Goal: Use online tool/utility: Utilize a website feature to perform a specific function

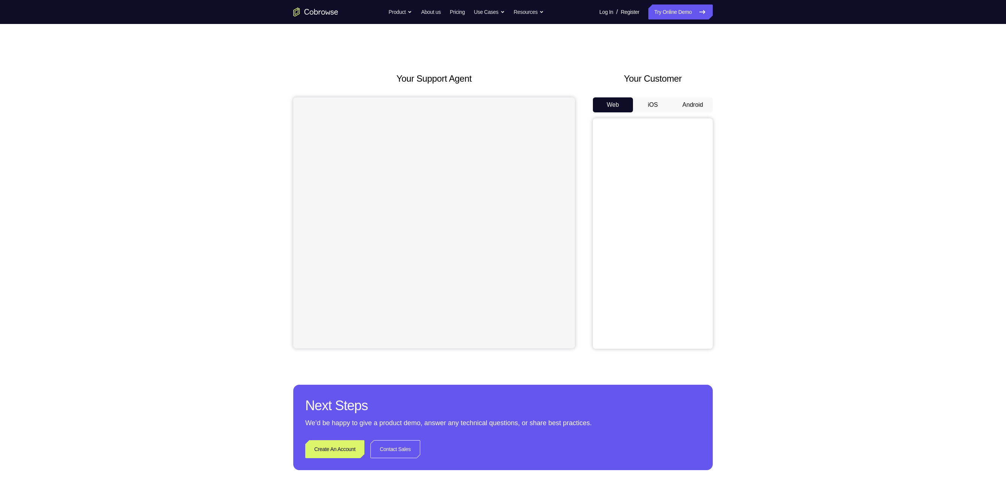
drag, startPoint x: 0, startPoint y: 0, endPoint x: 728, endPoint y: 81, distance: 732.2
click at [728, 81] on div "Your Support Agent Your Customer Web iOS Android Next Steps We’d be happy to gi…" at bounding box center [502, 271] width 479 height 494
click at [696, 107] on button "Android" at bounding box center [692, 104] width 40 height 15
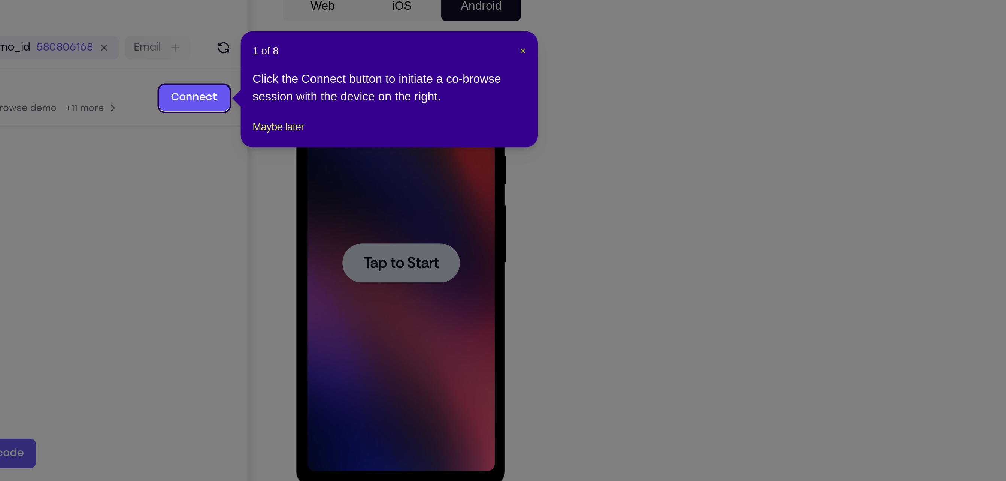
click at [714, 126] on span "×" at bounding box center [713, 127] width 3 height 6
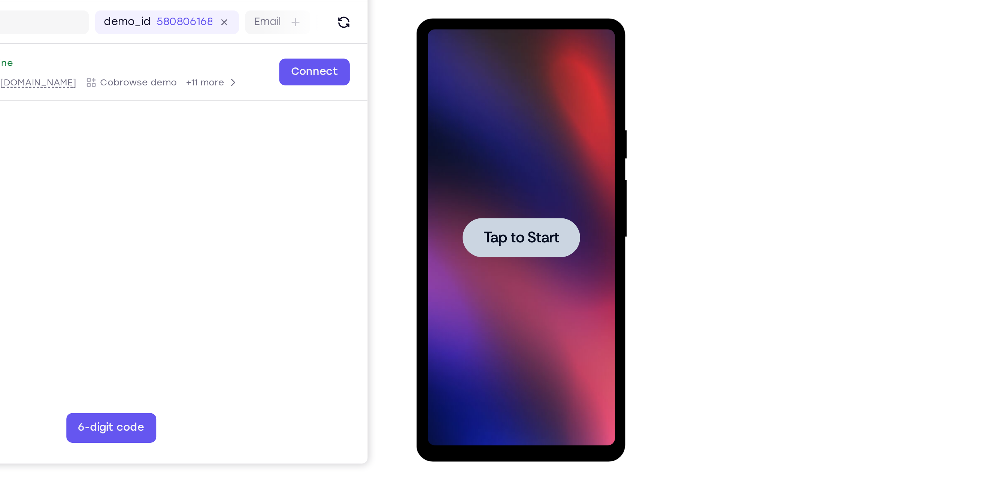
click at [480, 127] on span "Tap to Start" at bounding box center [469, 128] width 38 height 7
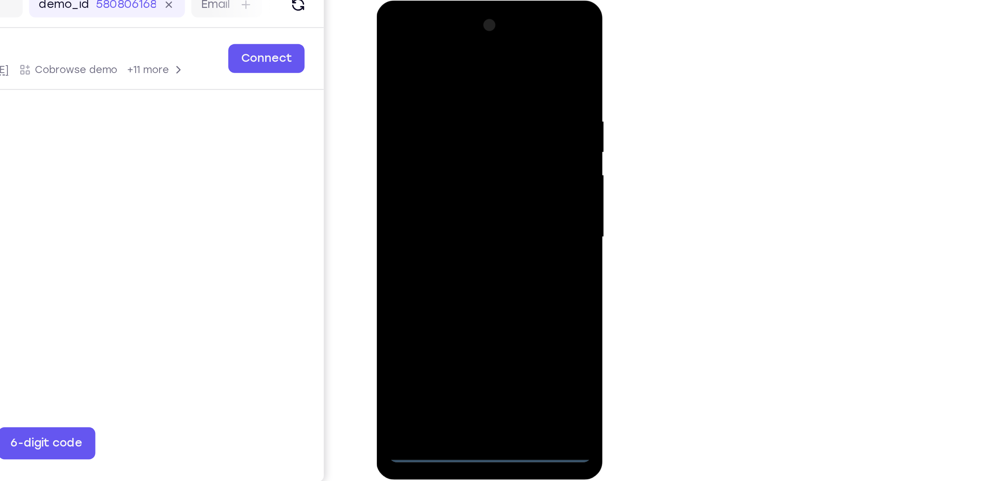
click at [431, 211] on div at bounding box center [428, 111] width 94 height 210
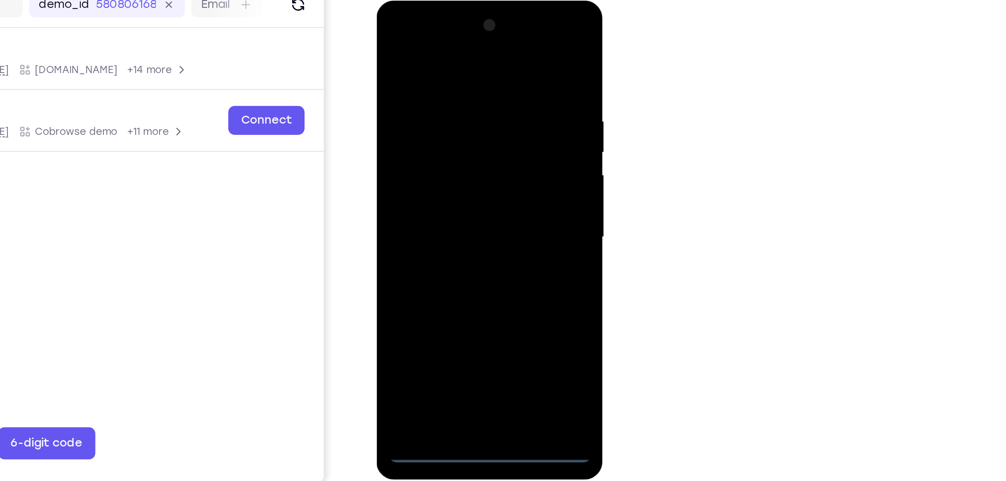
click at [463, 176] on div at bounding box center [428, 111] width 94 height 210
click at [415, 37] on div at bounding box center [428, 111] width 94 height 210
click at [457, 105] on div at bounding box center [428, 111] width 94 height 210
click at [421, 125] on div at bounding box center [428, 111] width 94 height 210
click at [430, 149] on div at bounding box center [428, 111] width 94 height 210
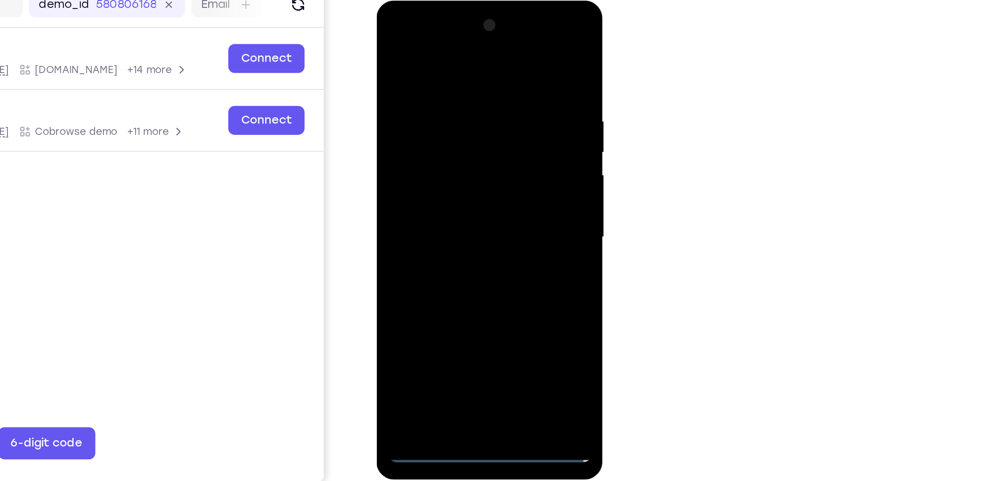
click at [445, 78] on div at bounding box center [428, 111] width 94 height 210
click at [435, 92] on div at bounding box center [428, 111] width 94 height 210
click at [427, 96] on div at bounding box center [428, 111] width 94 height 210
click at [416, 198] on div at bounding box center [428, 111] width 94 height 210
click at [452, 78] on div at bounding box center [428, 111] width 94 height 210
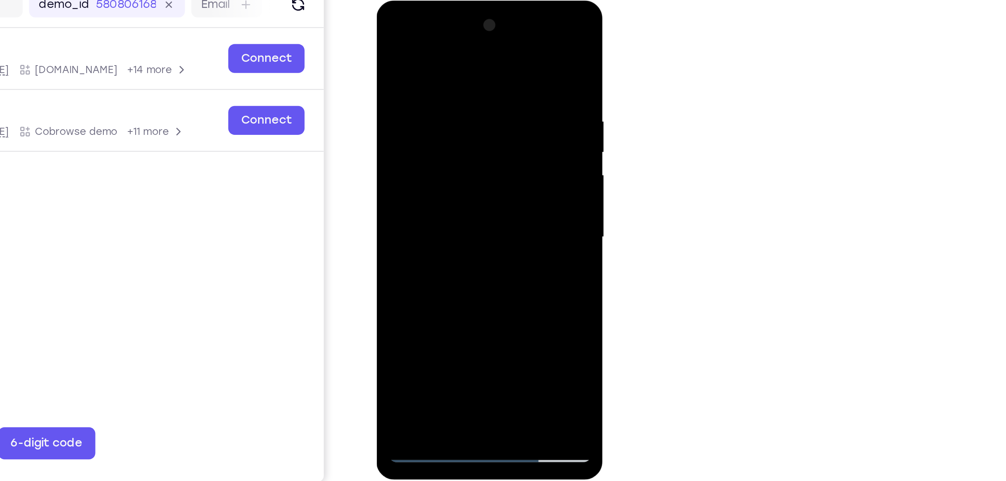
click at [466, 47] on div at bounding box center [428, 111] width 94 height 210
click at [448, 198] on div at bounding box center [428, 111] width 94 height 210
click at [450, 151] on div at bounding box center [428, 111] width 94 height 210
click at [436, 124] on div at bounding box center [428, 111] width 94 height 210
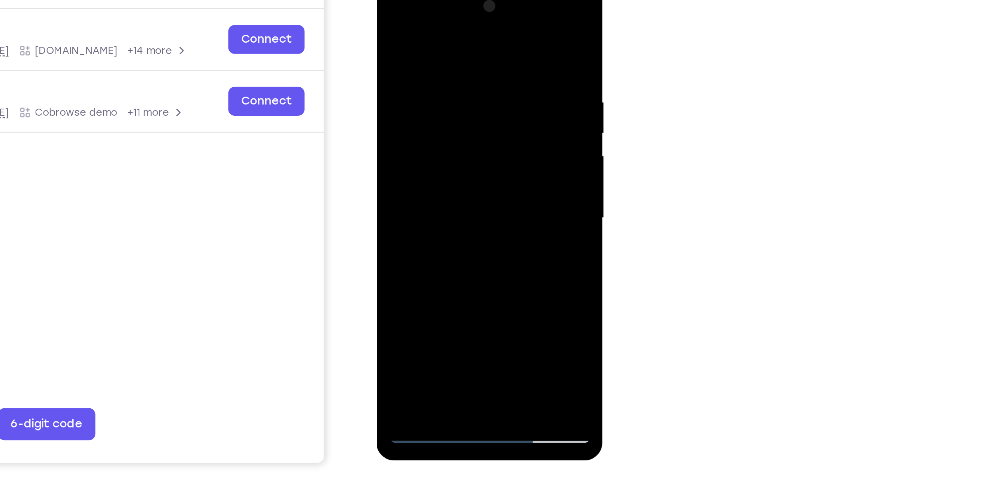
click at [416, 175] on div at bounding box center [428, 92] width 94 height 210
click at [471, 164] on div at bounding box center [428, 92] width 94 height 210
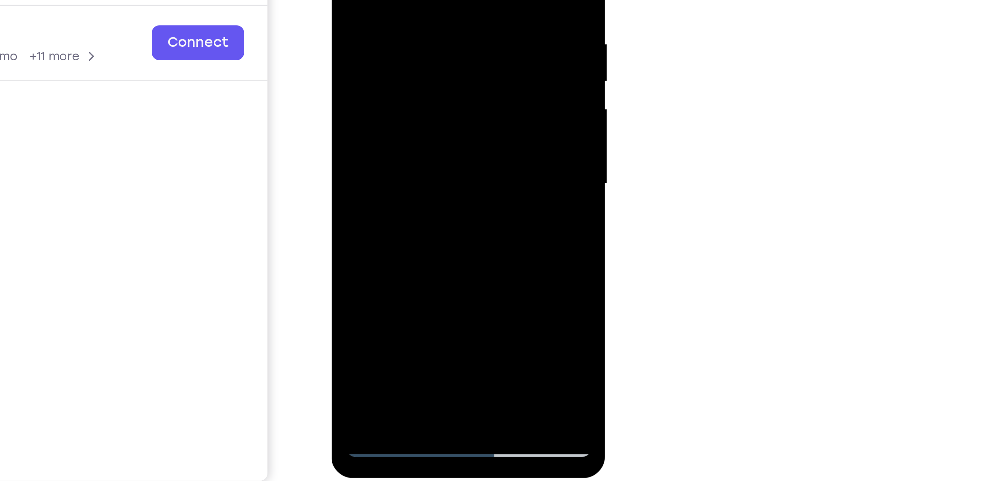
click at [419, 27] on div at bounding box center [384, 9] width 94 height 210
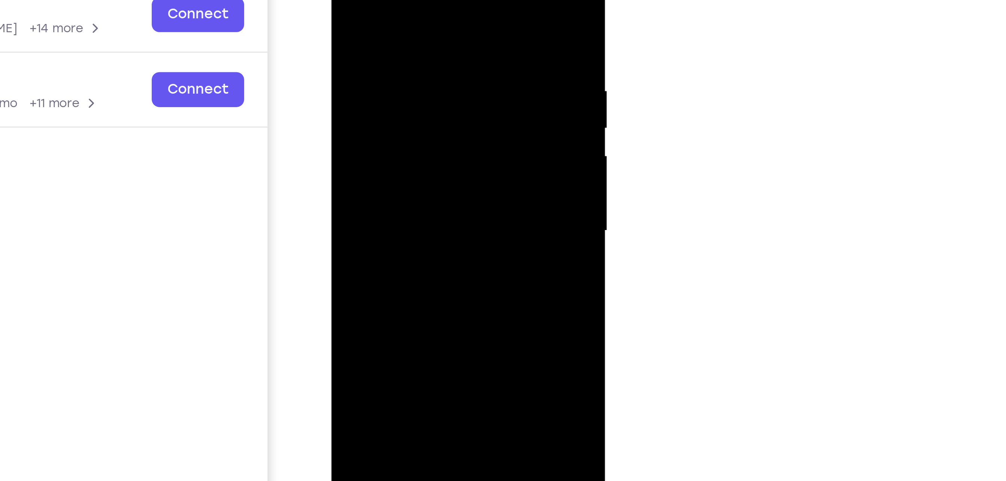
click at [422, 73] on div at bounding box center [384, 55] width 94 height 210
click at [344, 0] on div at bounding box center [384, 55] width 94 height 210
click at [378, 66] on div at bounding box center [384, 55] width 94 height 210
click at [365, 140] on div at bounding box center [384, 55] width 94 height 210
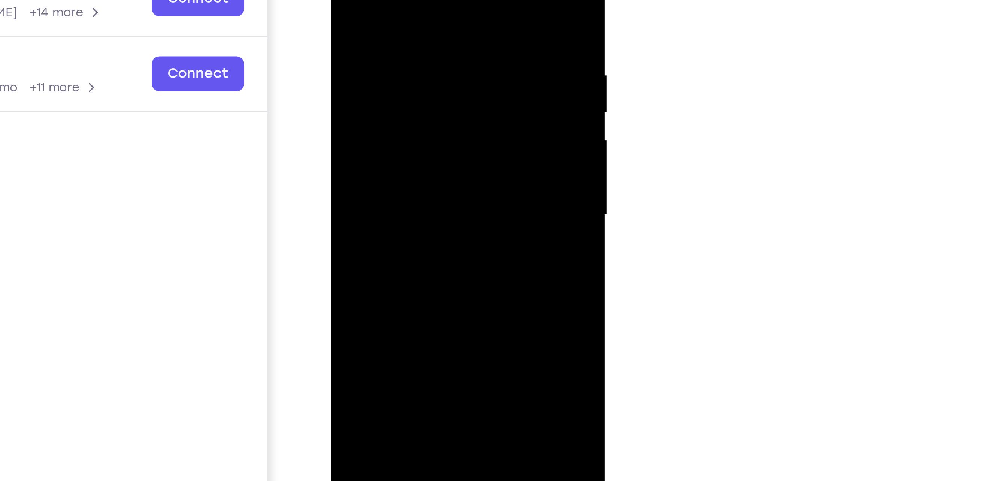
click at [424, 113] on div at bounding box center [384, 40] width 94 height 210
click at [422, 111] on div at bounding box center [384, 40] width 94 height 210
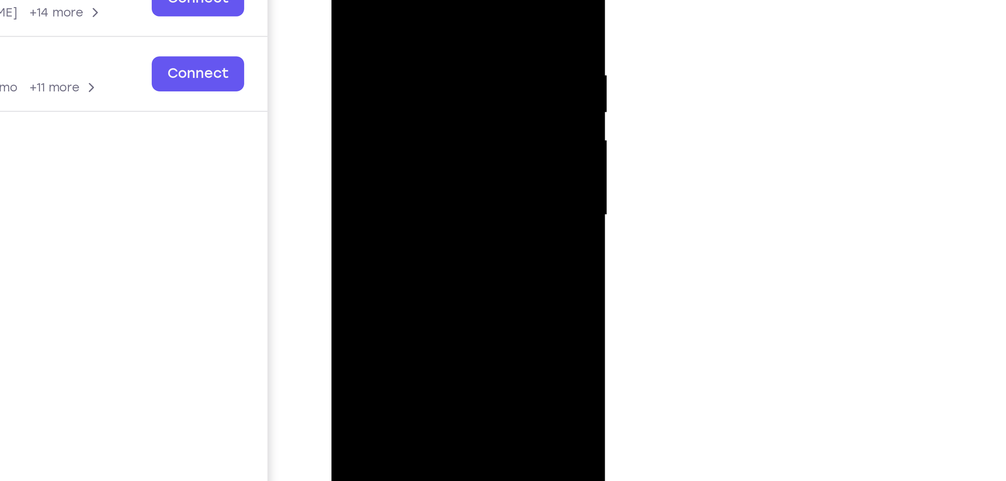
click at [422, 111] on div at bounding box center [384, 40] width 94 height 210
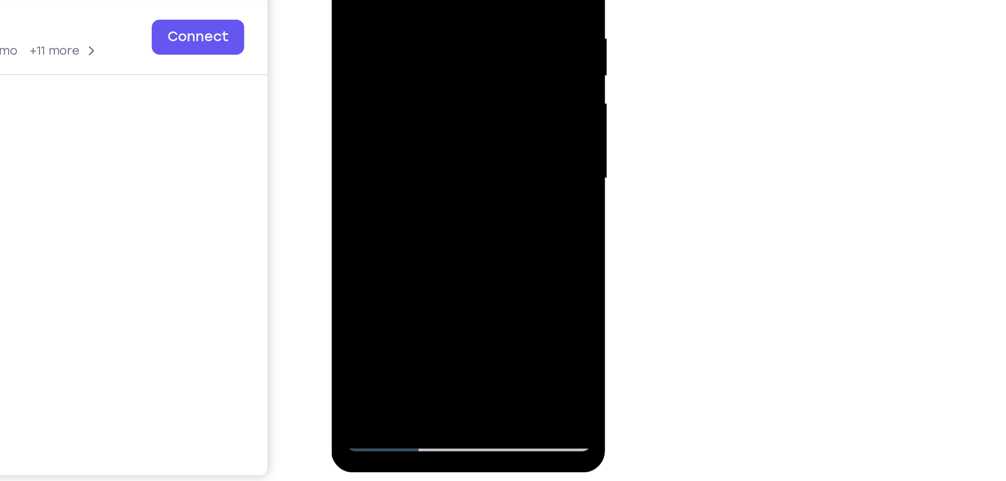
click at [425, 72] on div at bounding box center [384, 3] width 94 height 210
click at [425, 73] on div at bounding box center [384, 3] width 94 height 210
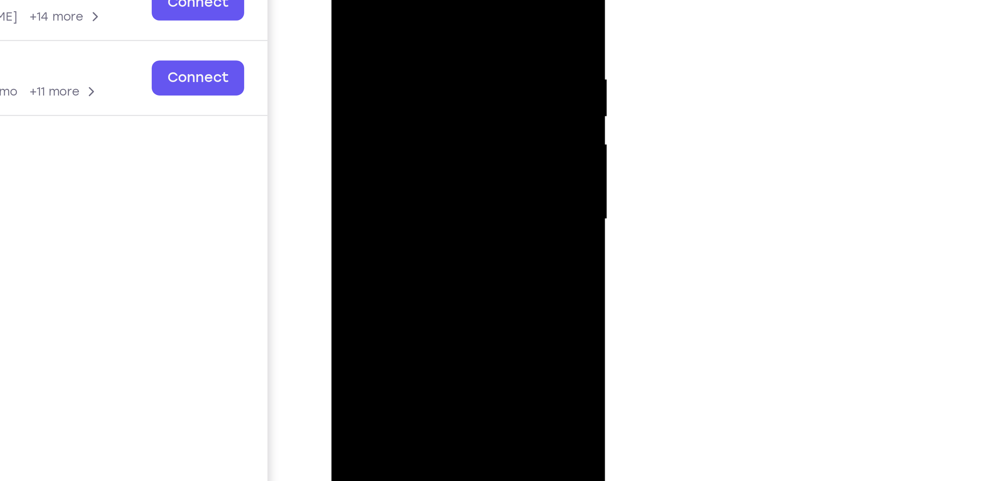
click at [426, 116] on div at bounding box center [384, 44] width 94 height 210
click at [343, 0] on div at bounding box center [384, 44] width 94 height 210
click at [374, 55] on div at bounding box center [384, 44] width 94 height 210
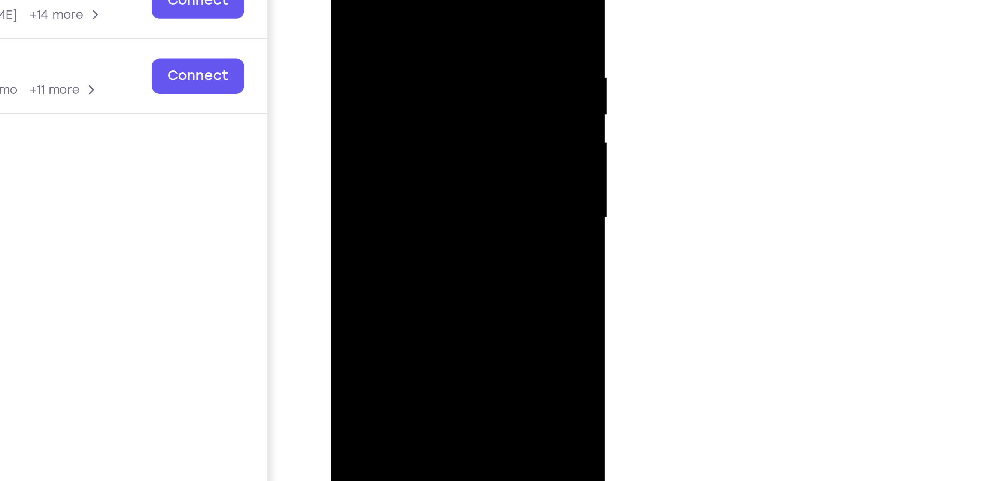
click at [388, 83] on div at bounding box center [384, 42] width 94 height 210
click at [383, 86] on div at bounding box center [384, 42] width 94 height 210
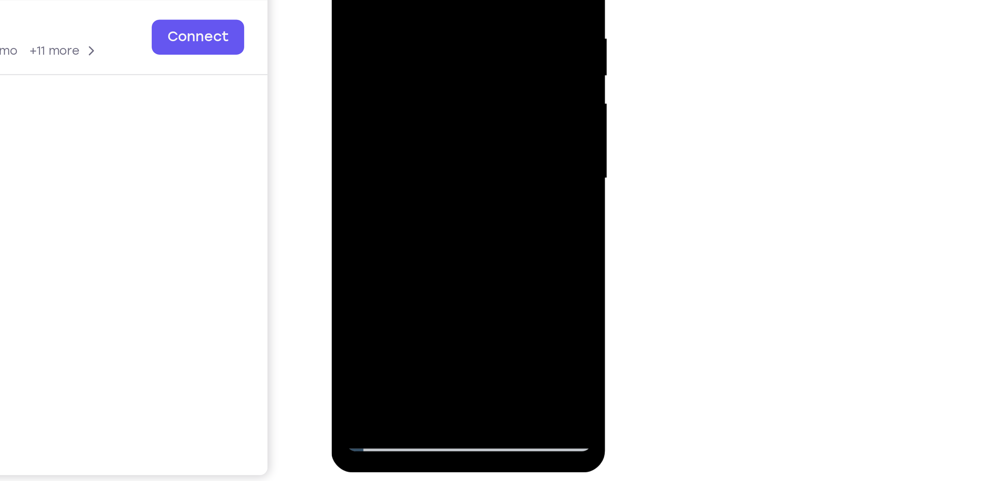
click at [364, 92] on div at bounding box center [384, 3] width 94 height 210
click at [404, 44] on div at bounding box center [384, 3] width 94 height 210
click at [418, 16] on div at bounding box center [384, 3] width 94 height 210
click at [419, 19] on div at bounding box center [384, 3] width 94 height 210
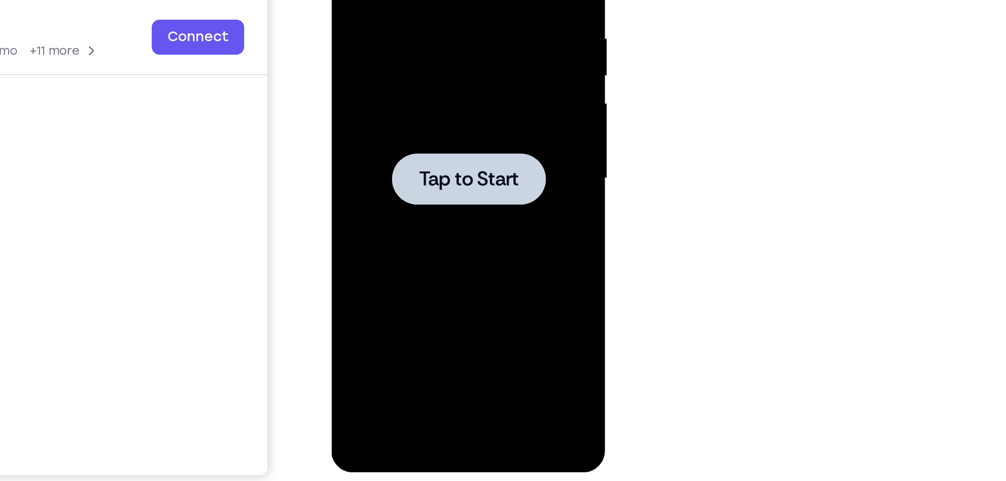
click at [360, 9] on div at bounding box center [383, 3] width 59 height 20
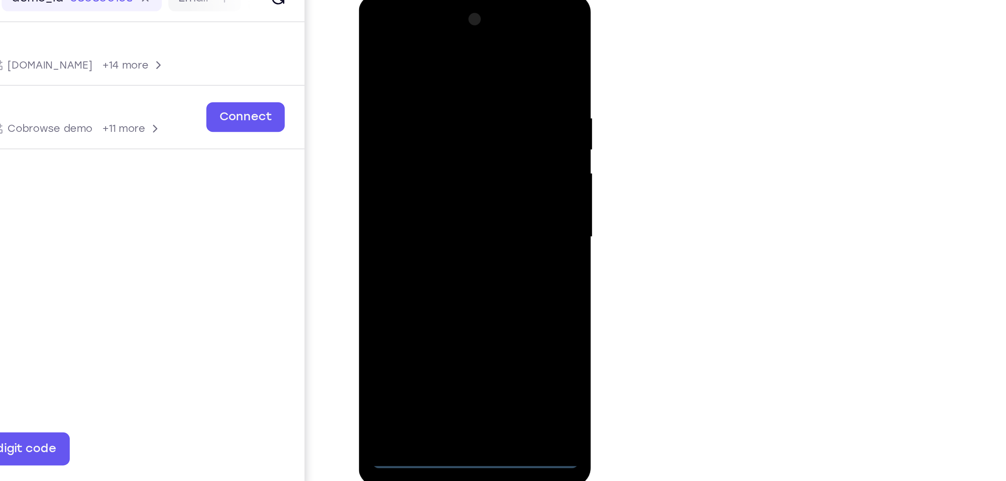
click at [409, 205] on div at bounding box center [411, 105] width 94 height 210
click at [448, 170] on div at bounding box center [411, 105] width 94 height 210
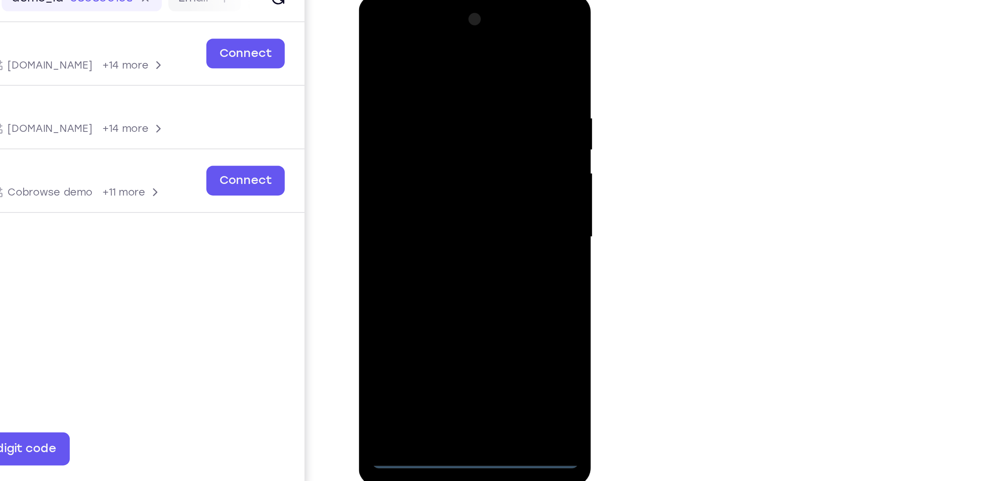
click at [398, 27] on div at bounding box center [411, 105] width 94 height 210
click at [448, 107] on div at bounding box center [411, 105] width 94 height 210
click at [402, 119] on div at bounding box center [411, 105] width 94 height 210
click at [441, 19] on div at bounding box center [411, 105] width 94 height 210
click at [386, 19] on div at bounding box center [411, 105] width 94 height 210
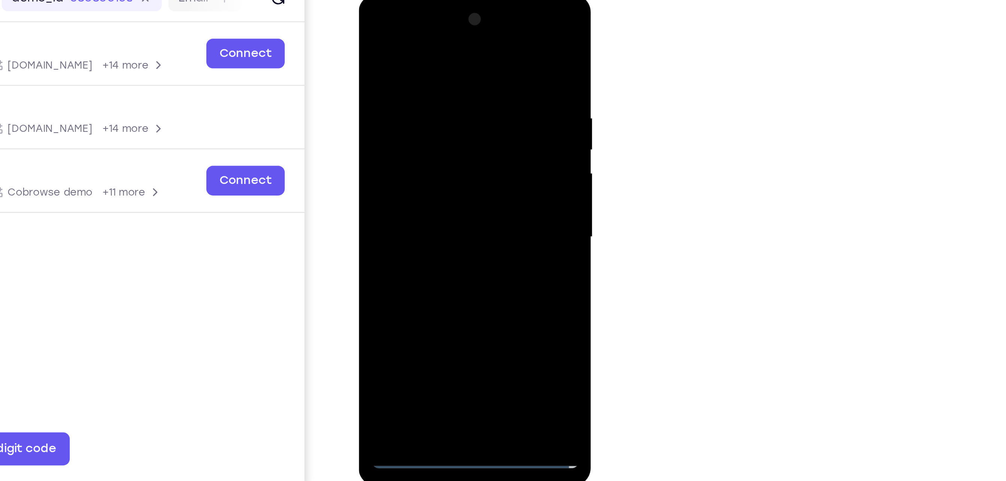
click at [412, 66] on div at bounding box center [411, 105] width 94 height 210
click at [390, 30] on div at bounding box center [411, 105] width 94 height 210
click at [403, 100] on div at bounding box center [411, 105] width 94 height 210
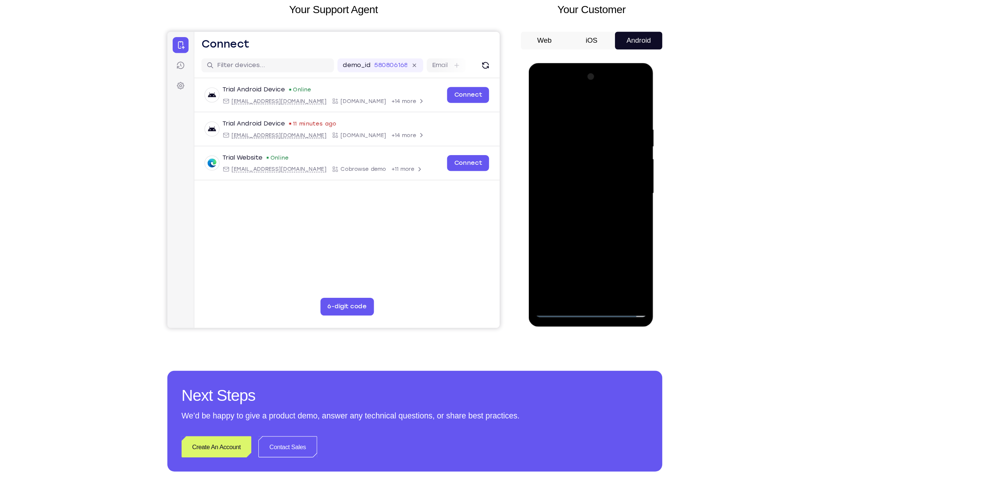
click at [653, 109] on button "iOS" at bounding box center [653, 104] width 40 height 15
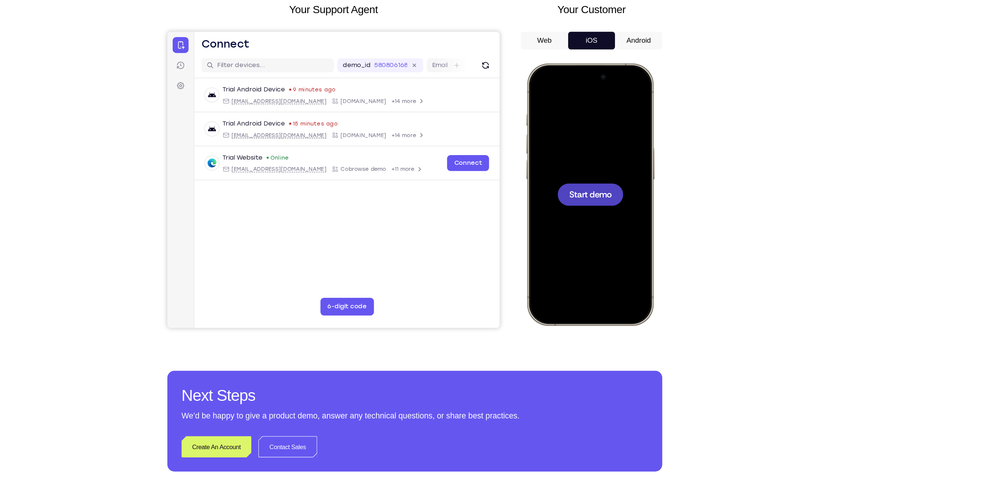
click at [680, 103] on button "Android" at bounding box center [692, 104] width 40 height 15
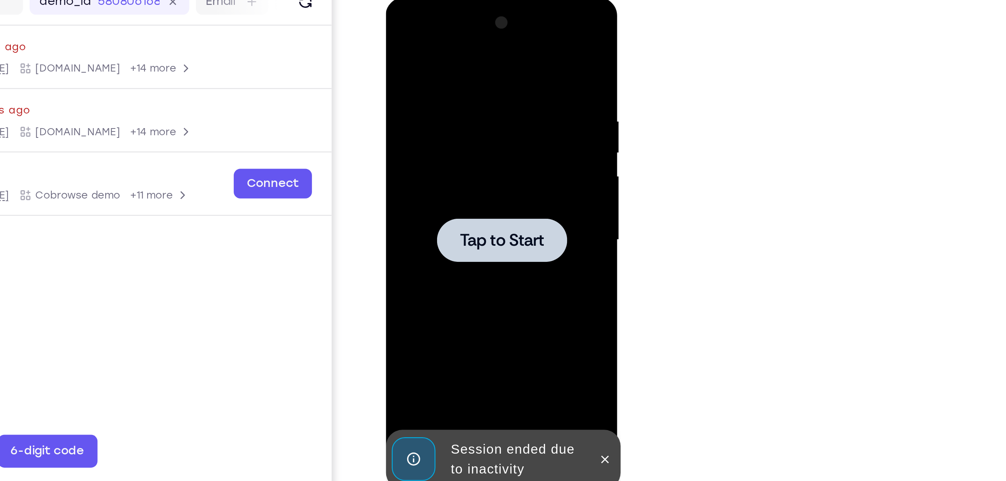
click at [454, 107] on span "Tap to Start" at bounding box center [438, 107] width 38 height 7
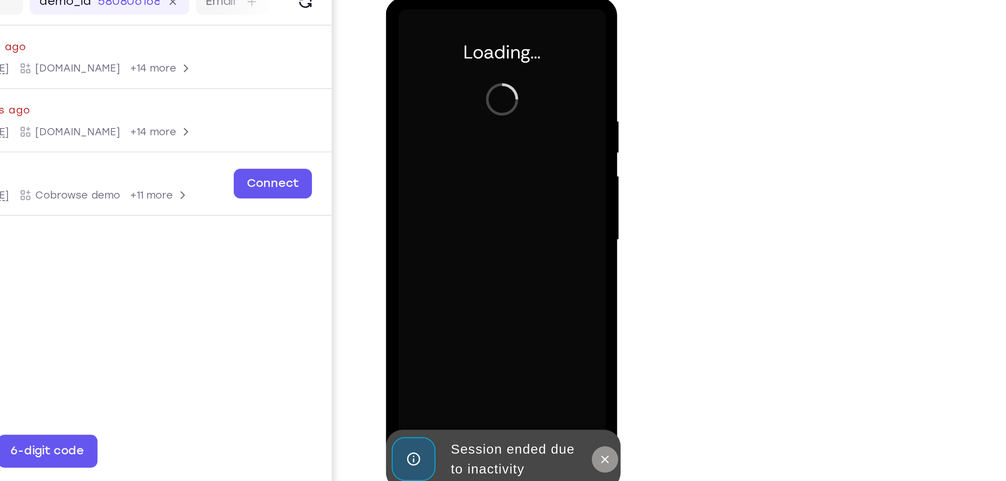
click at [487, 210] on icon at bounding box center [485, 208] width 6 height 6
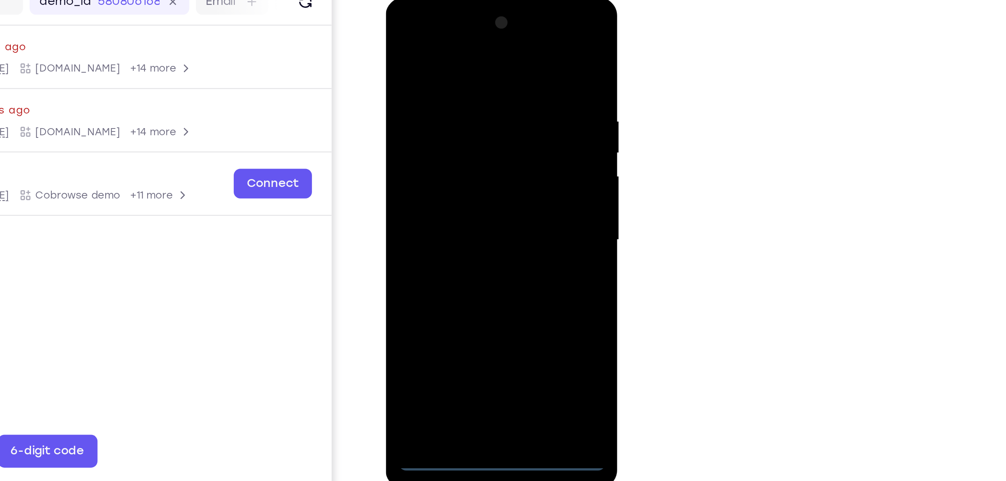
click at [436, 212] on div at bounding box center [438, 108] width 94 height 210
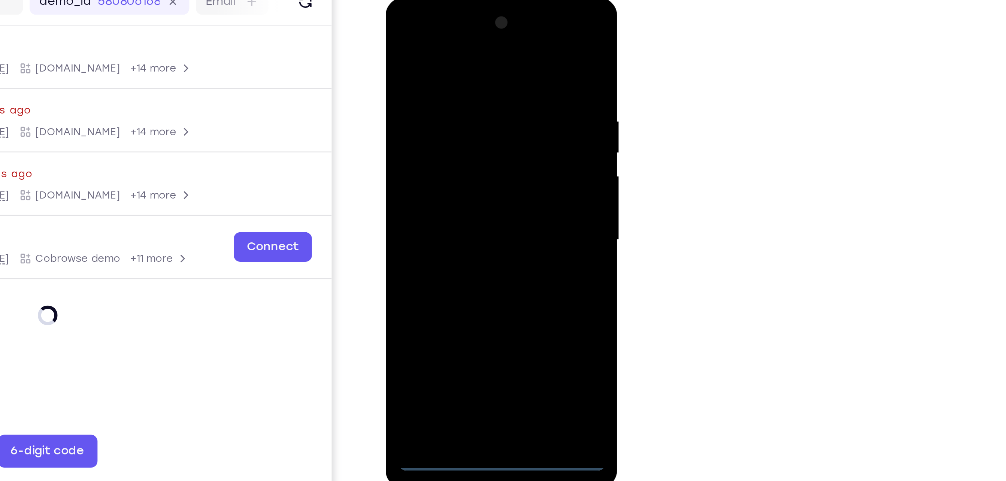
click at [475, 180] on div at bounding box center [438, 108] width 94 height 210
click at [413, 34] on div at bounding box center [438, 108] width 94 height 210
click at [473, 102] on div at bounding box center [438, 108] width 94 height 210
click at [431, 124] on div at bounding box center [438, 108] width 94 height 210
click at [441, 143] on div at bounding box center [438, 108] width 94 height 210
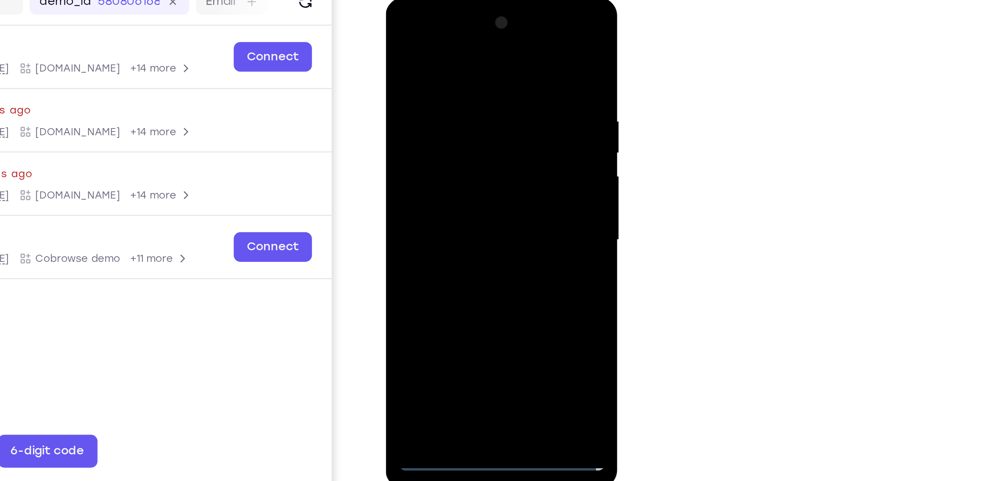
click at [436, 75] on div at bounding box center [438, 108] width 94 height 210
click at [457, 101] on div at bounding box center [438, 108] width 94 height 210
click at [419, 195] on div at bounding box center [438, 108] width 94 height 210
click at [423, 83] on div at bounding box center [438, 108] width 94 height 210
click at [412, 78] on div at bounding box center [438, 108] width 94 height 210
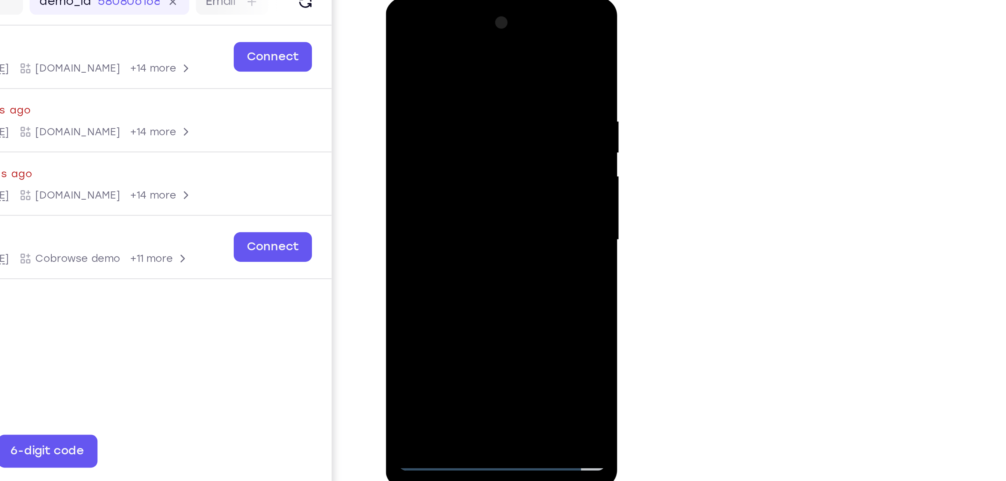
click at [408, 78] on div at bounding box center [438, 108] width 94 height 210
click at [447, 133] on div at bounding box center [438, 108] width 94 height 210
drag, startPoint x: 449, startPoint y: 54, endPoint x: 475, endPoint y: 153, distance: 102.0
click at [475, 153] on div at bounding box center [438, 108] width 94 height 210
click at [448, 76] on div at bounding box center [438, 108] width 94 height 210
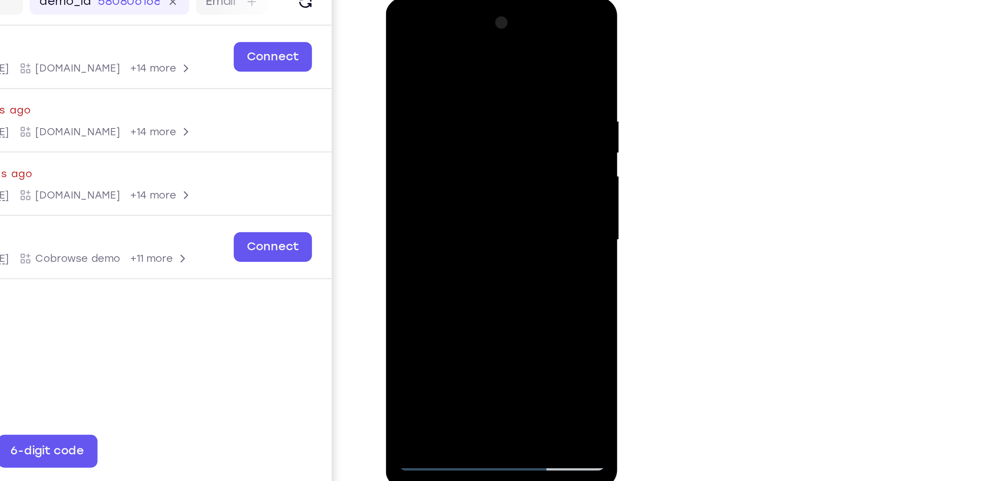
click at [453, 97] on div at bounding box center [438, 108] width 94 height 210
click at [410, 197] on div at bounding box center [438, 108] width 94 height 210
click at [449, 81] on div at bounding box center [438, 108] width 94 height 210
click at [478, 45] on div at bounding box center [438, 108] width 94 height 210
click at [453, 194] on div at bounding box center [438, 108] width 94 height 210
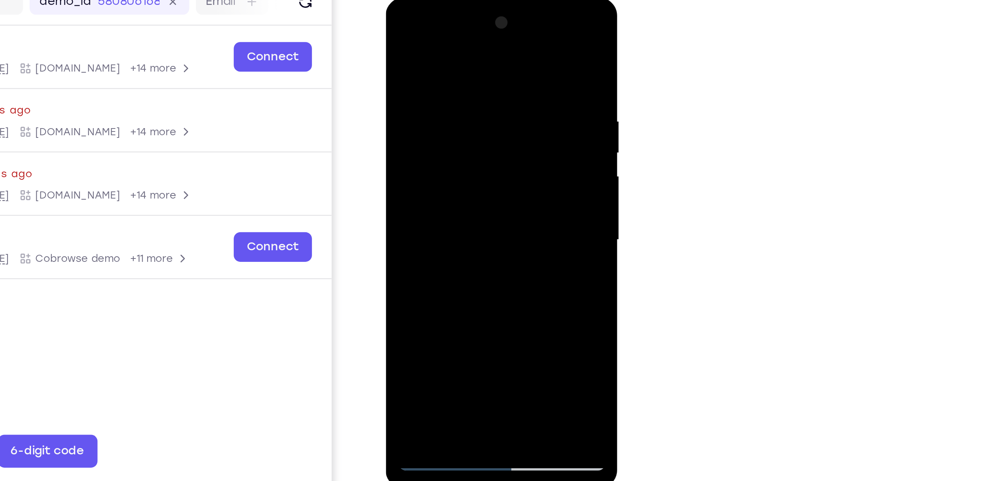
click at [431, 150] on div at bounding box center [438, 108] width 94 height 210
click at [447, 89] on div at bounding box center [438, 108] width 94 height 210
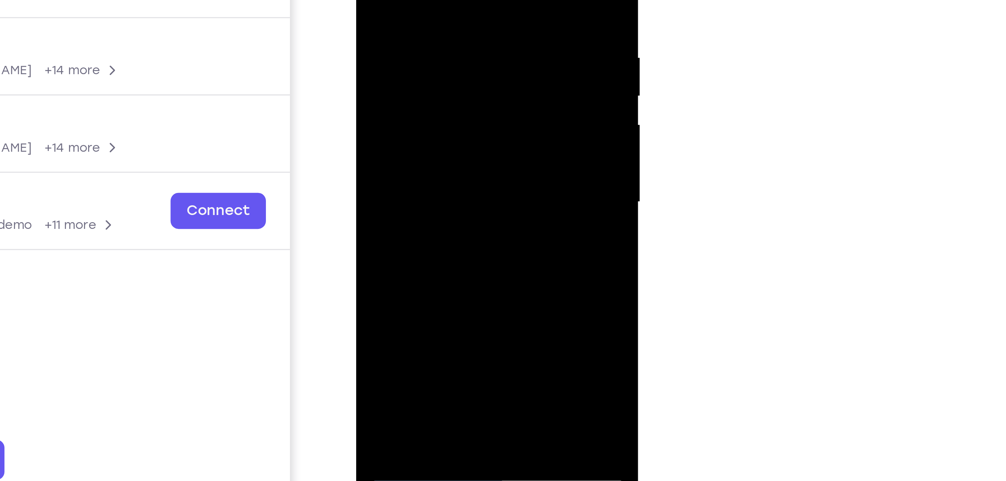
click at [367, 0] on div at bounding box center [408, 17] width 94 height 210
click at [388, 0] on div at bounding box center [408, 17] width 94 height 210
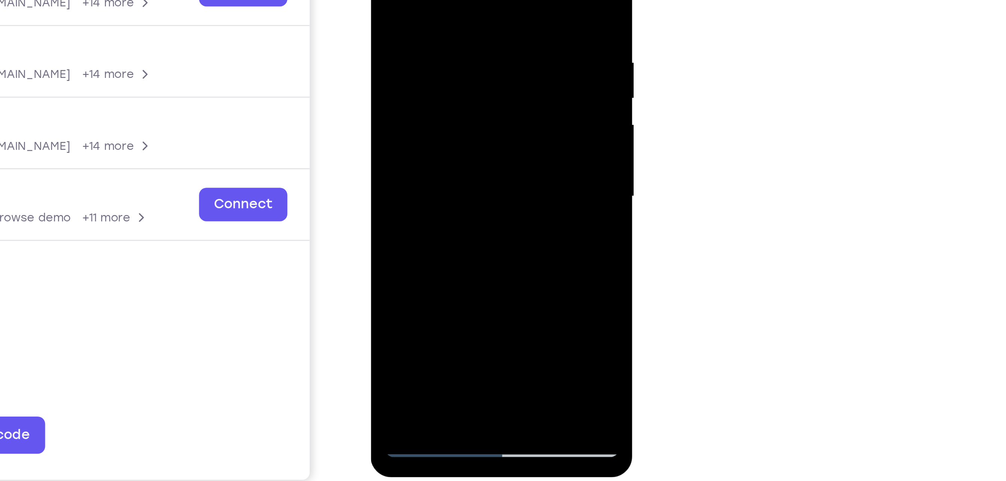
click at [458, 13] on div at bounding box center [423, 33] width 94 height 210
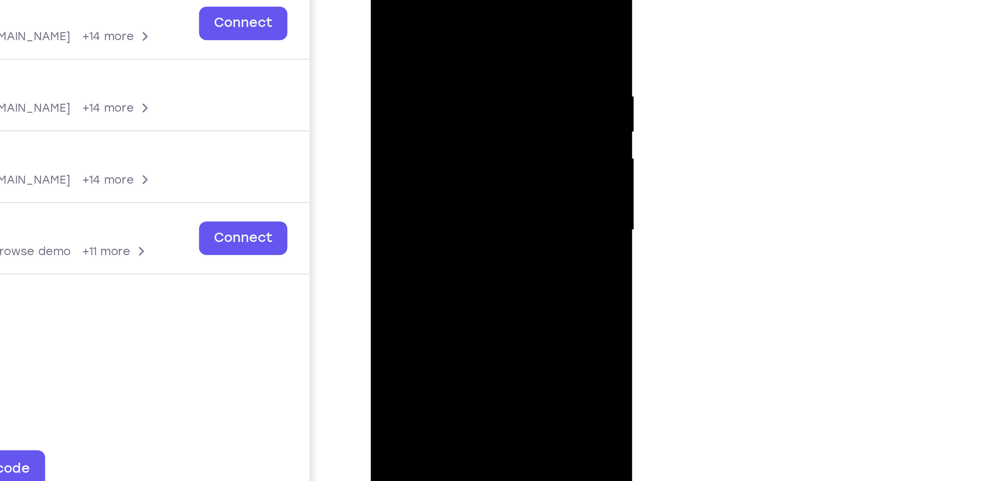
click at [460, 37] on div at bounding box center [423, 67] width 94 height 210
click at [387, 44] on div at bounding box center [423, 67] width 94 height 210
click at [460, 54] on div at bounding box center [423, 67] width 94 height 210
click at [460, 52] on div at bounding box center [423, 67] width 94 height 210
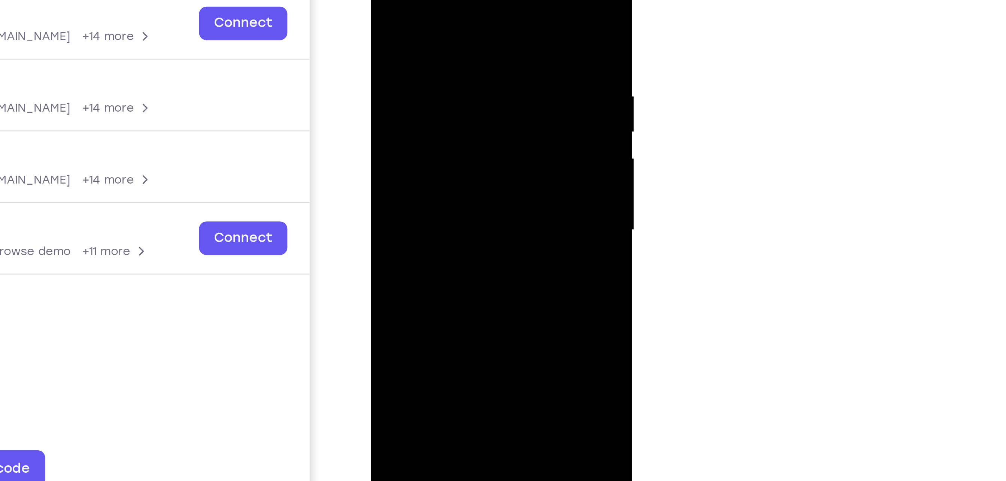
click at [462, 33] on div at bounding box center [423, 67] width 94 height 210
click at [462, 32] on div at bounding box center [423, 67] width 94 height 210
click at [460, 0] on div at bounding box center [423, 67] width 94 height 210
click at [465, 0] on div at bounding box center [423, 67] width 94 height 210
click at [440, 155] on div at bounding box center [423, 67] width 94 height 210
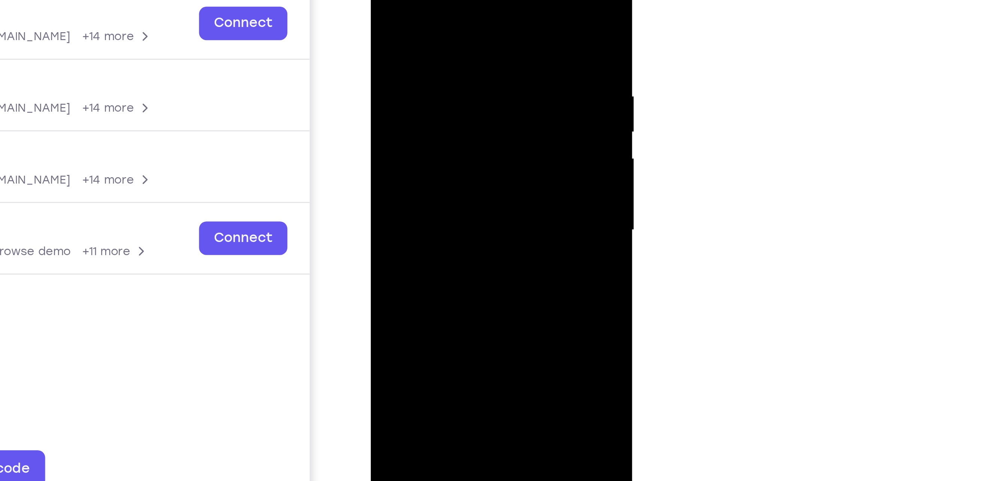
drag, startPoint x: 420, startPoint y: 117, endPoint x: 416, endPoint y: 104, distance: 13.7
click at [416, 104] on div at bounding box center [423, 67] width 94 height 210
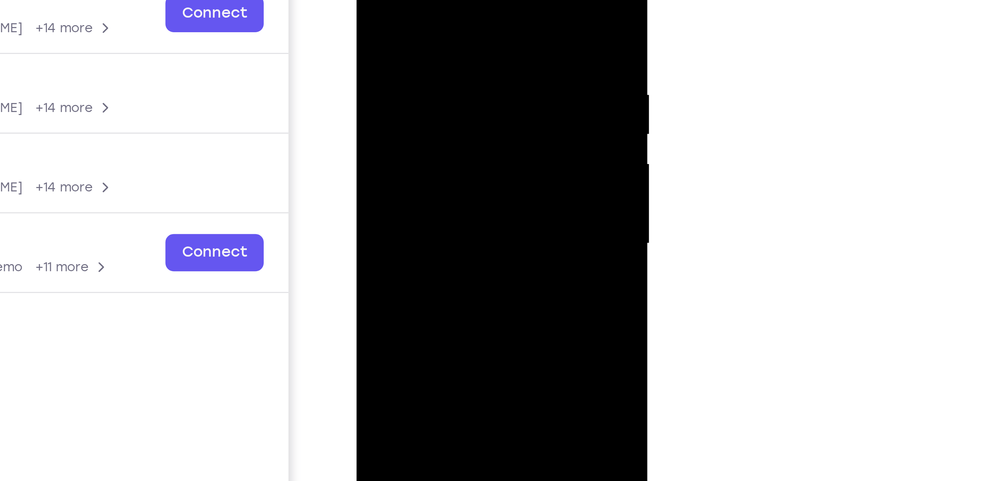
click at [369, 0] on div at bounding box center [409, 50] width 94 height 210
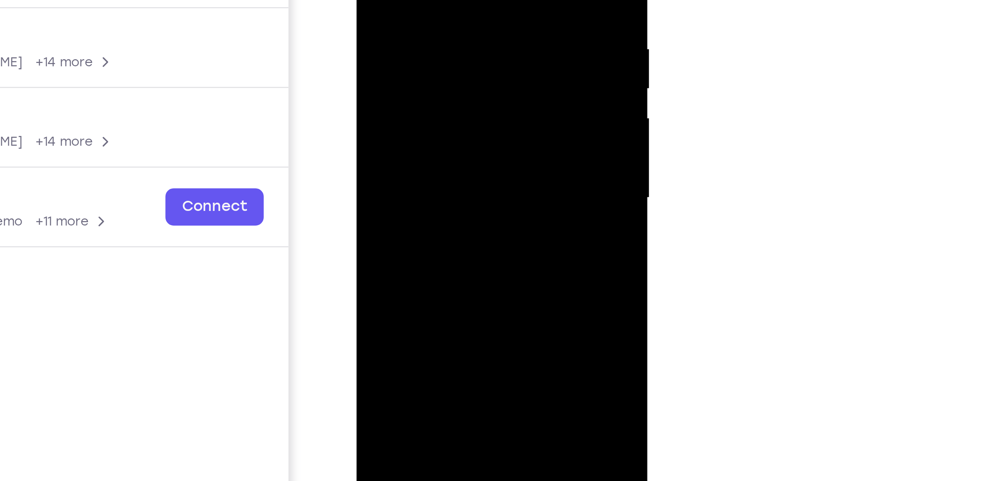
click at [443, 93] on div at bounding box center [409, 4] width 94 height 210
click at [425, 0] on div at bounding box center [409, 4] width 94 height 210
click at [391, 0] on div at bounding box center [409, 4] width 94 height 210
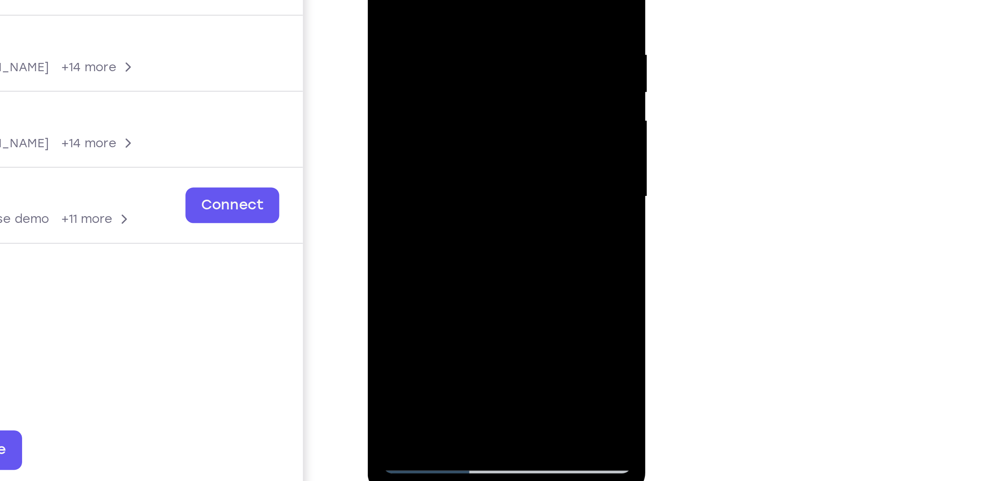
click at [464, 21] on div at bounding box center [420, 17] width 94 height 210
click at [463, 34] on div at bounding box center [420, 17] width 94 height 210
click at [463, 41] on div at bounding box center [420, 17] width 94 height 210
click at [461, 40] on div at bounding box center [420, 17] width 94 height 210
click at [461, 41] on div at bounding box center [420, 17] width 94 height 210
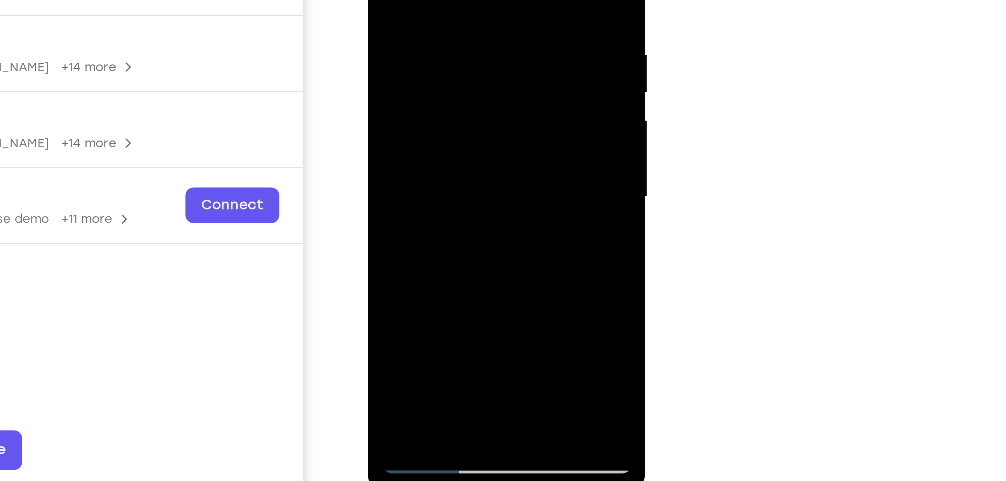
click at [378, 33] on div at bounding box center [420, 17] width 94 height 210
click at [462, 67] on div at bounding box center [420, 17] width 94 height 210
click at [460, 55] on div at bounding box center [420, 17] width 94 height 210
click at [459, 55] on div at bounding box center [420, 17] width 94 height 210
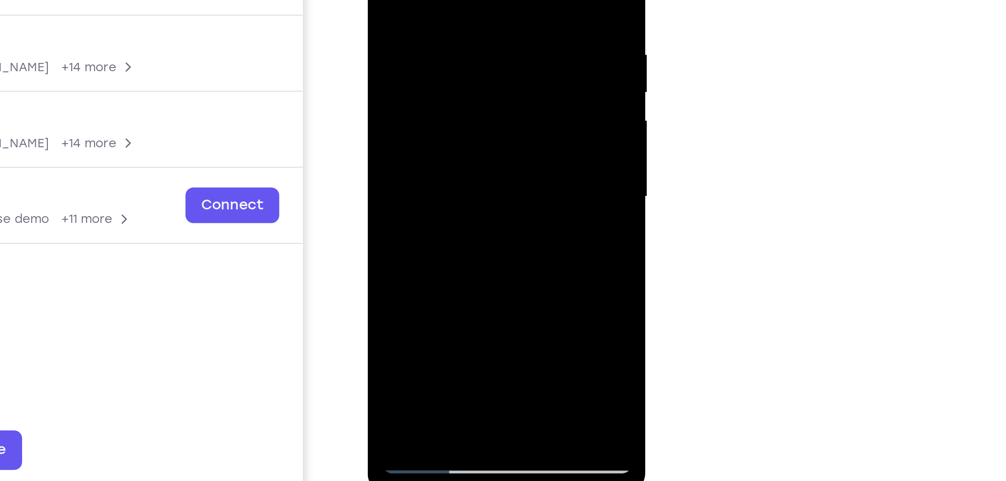
click at [373, 38] on div at bounding box center [420, 17] width 94 height 210
click at [464, 51] on div at bounding box center [420, 17] width 94 height 210
click at [462, 53] on div at bounding box center [420, 17] width 94 height 210
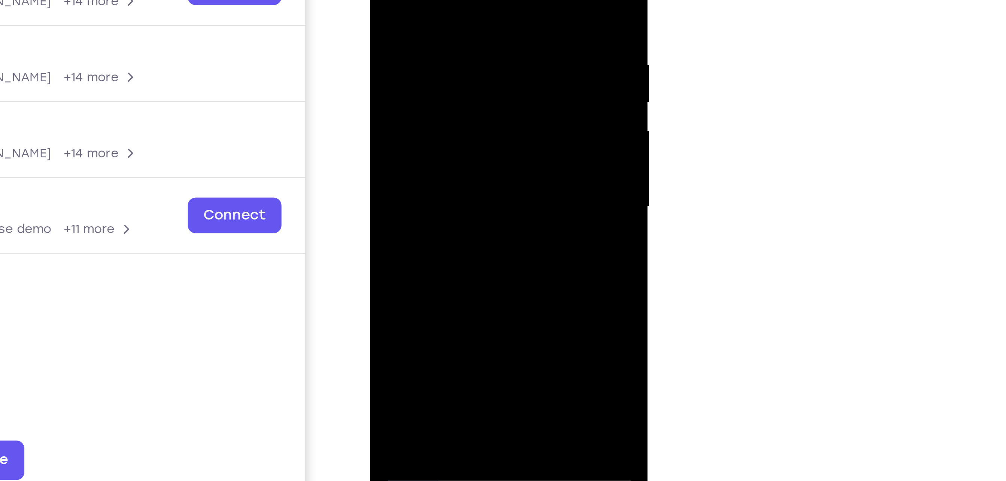
click at [463, 58] on div at bounding box center [422, 27] width 94 height 210
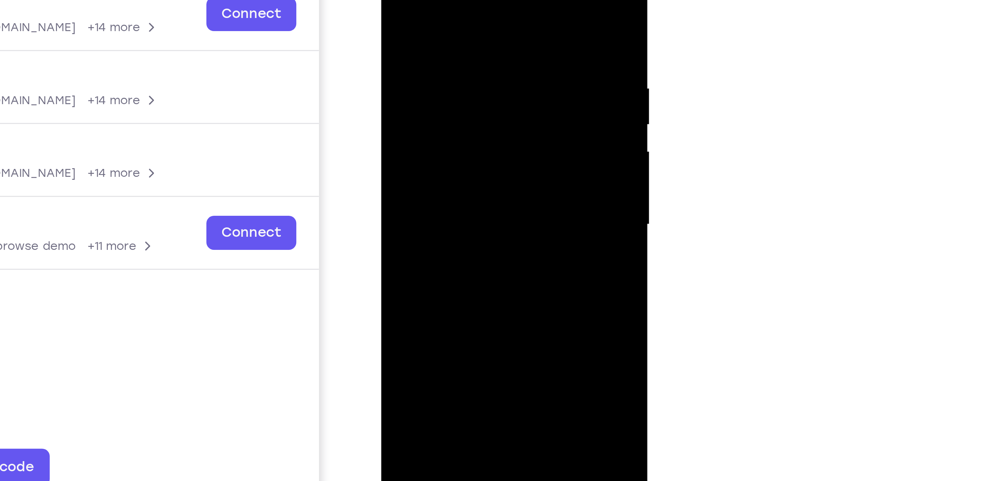
click at [474, 82] on div at bounding box center [433, 57] width 94 height 210
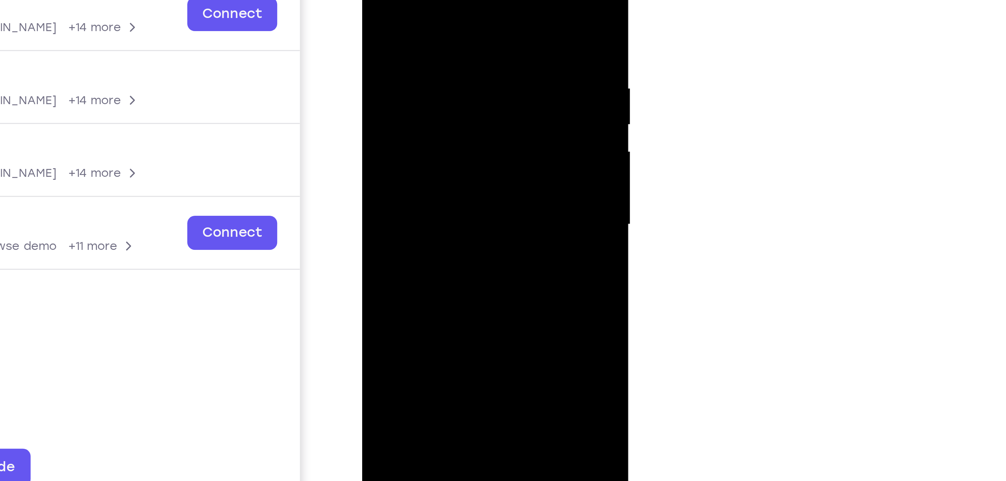
drag, startPoint x: 420, startPoint y: 91, endPoint x: 435, endPoint y: -18, distance: 109.7
click at [435, 0] on div at bounding box center [414, 57] width 94 height 210
drag, startPoint x: 428, startPoint y: 94, endPoint x: 440, endPoint y: 11, distance: 83.5
click at [440, 11] on div at bounding box center [414, 57] width 94 height 210
drag, startPoint x: 437, startPoint y: 115, endPoint x: 444, endPoint y: 19, distance: 95.3
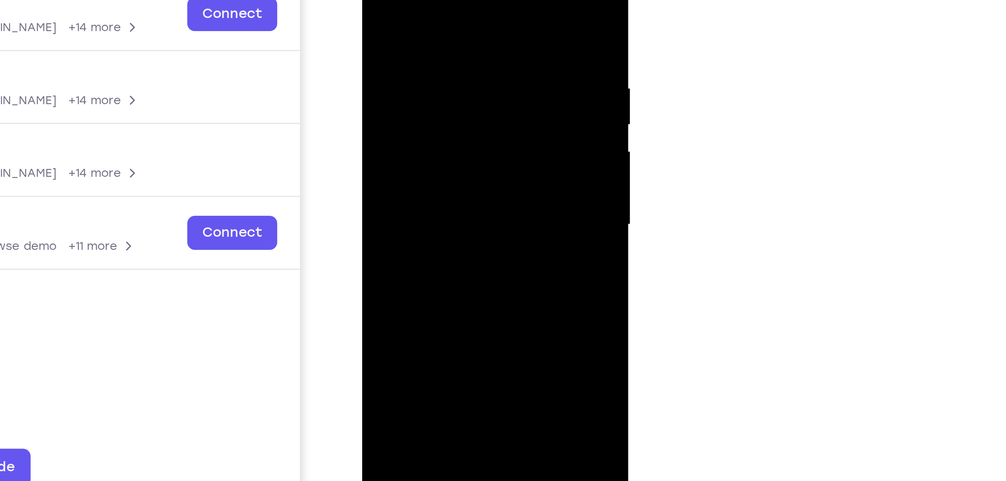
click at [444, 19] on div at bounding box center [414, 57] width 94 height 210
drag, startPoint x: 436, startPoint y: 107, endPoint x: 442, endPoint y: 3, distance: 104.6
click at [442, 3] on div at bounding box center [414, 57] width 94 height 210
drag, startPoint x: 437, startPoint y: 116, endPoint x: 437, endPoint y: -3, distance: 119.8
click at [437, 0] on div at bounding box center [414, 57] width 94 height 210
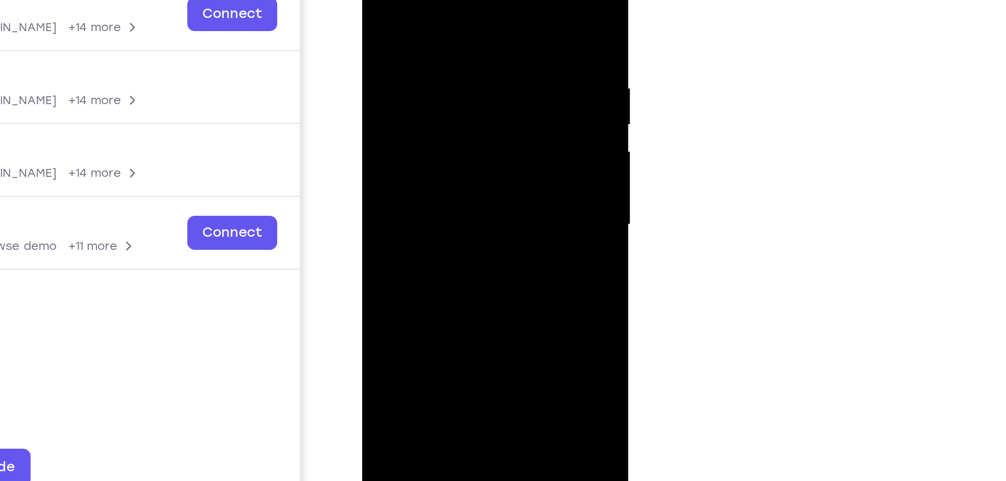
drag, startPoint x: 436, startPoint y: 110, endPoint x: 438, endPoint y: 80, distance: 30.0
click at [438, 80] on div at bounding box center [414, 57] width 94 height 210
click at [383, 46] on div at bounding box center [414, 57] width 94 height 210
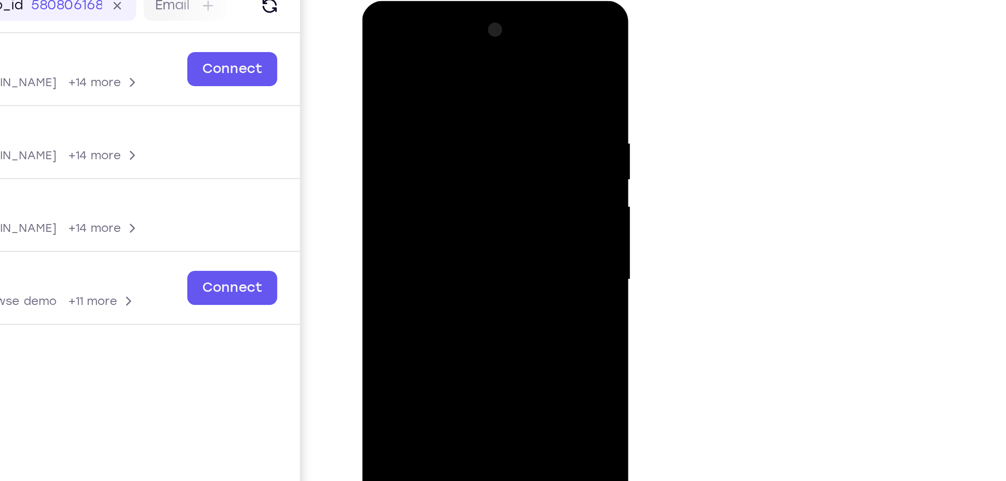
click at [459, 14] on div at bounding box center [414, 111] width 94 height 210
click at [431, 134] on div at bounding box center [414, 111] width 94 height 210
click at [456, 14] on div at bounding box center [414, 111] width 94 height 210
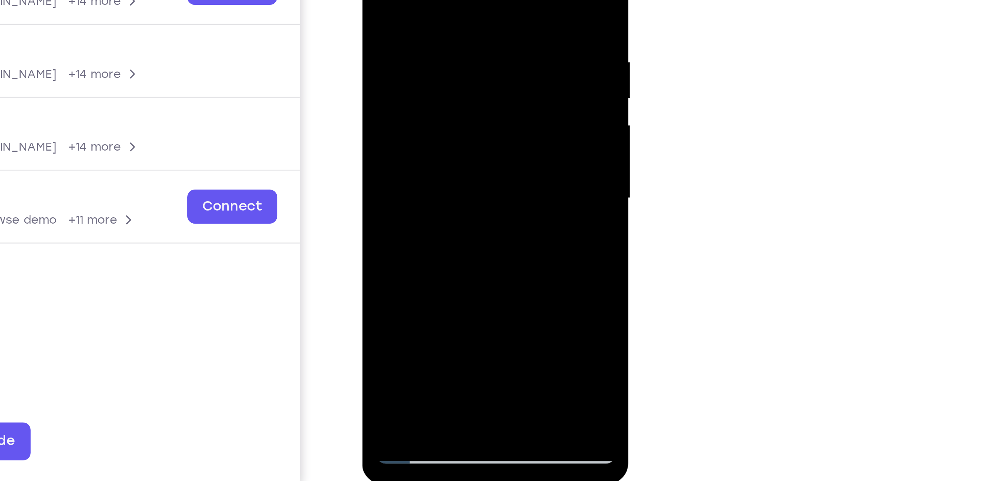
drag, startPoint x: 432, startPoint y: 93, endPoint x: 436, endPoint y: -47, distance: 140.5
click at [436, 0] on div at bounding box center [414, 31] width 94 height 210
drag, startPoint x: 435, startPoint y: 92, endPoint x: 450, endPoint y: -40, distance: 133.0
click at [450, 0] on div at bounding box center [414, 31] width 94 height 210
drag, startPoint x: 445, startPoint y: 81, endPoint x: 440, endPoint y: -2, distance: 83.3
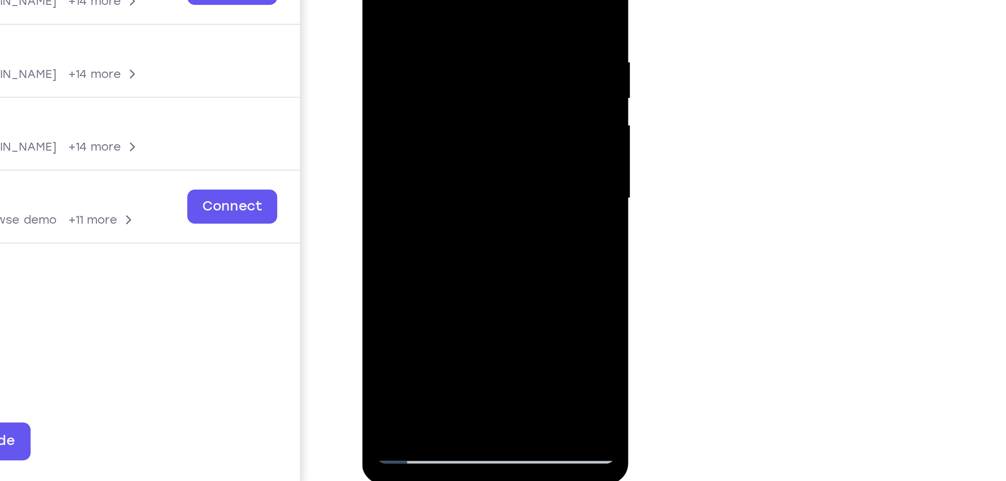
click at [440, 0] on div at bounding box center [414, 31] width 94 height 210
click at [443, 3] on div at bounding box center [414, 31] width 94 height 210
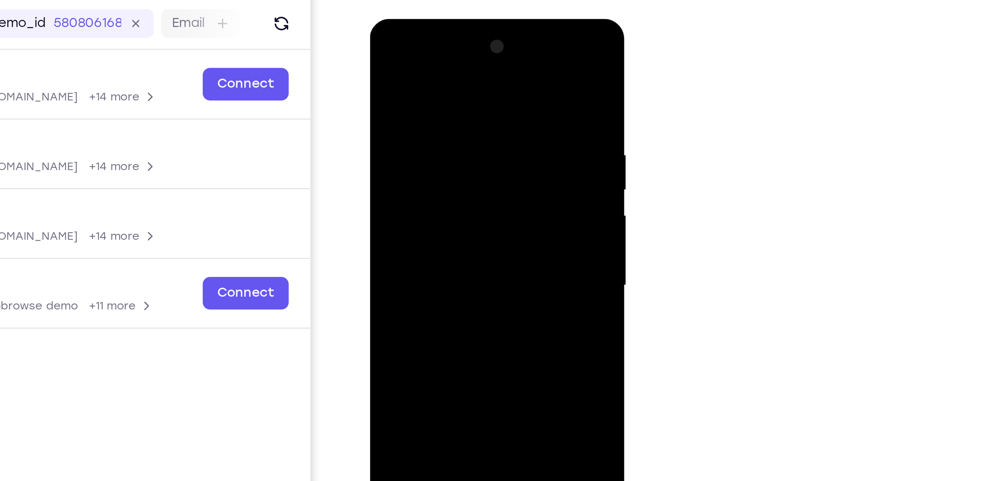
click at [464, 34] on div at bounding box center [422, 129] width 94 height 210
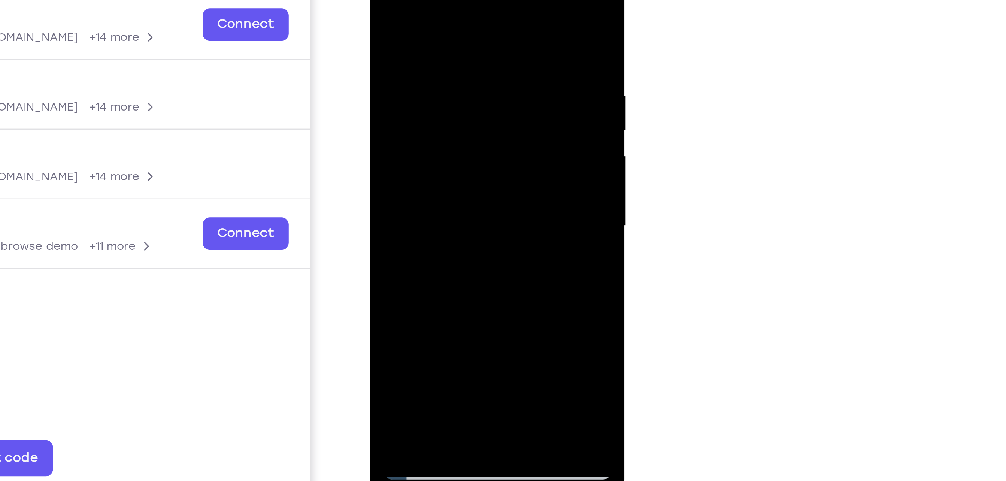
drag, startPoint x: 447, startPoint y: 133, endPoint x: 460, endPoint y: 14, distance: 120.2
click at [460, 14] on div at bounding box center [422, 70] width 94 height 210
drag, startPoint x: 445, startPoint y: 133, endPoint x: 441, endPoint y: 37, distance: 95.2
click at [441, 37] on div at bounding box center [422, 70] width 94 height 210
click at [453, 115] on div at bounding box center [422, 70] width 94 height 210
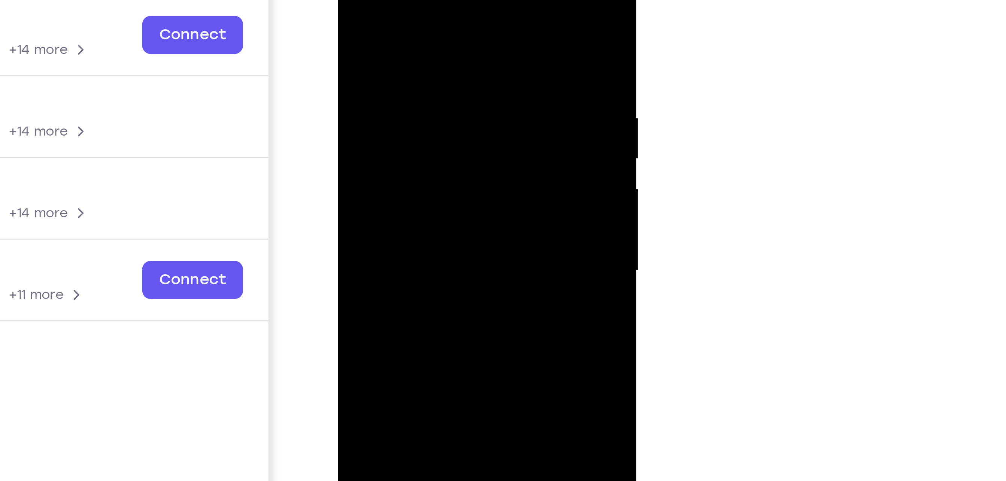
click at [434, 0] on div at bounding box center [390, 69] width 94 height 210
drag, startPoint x: 398, startPoint y: 86, endPoint x: 410, endPoint y: -46, distance: 133.4
click at [410, 0] on html "Online web based iOS Simulators and Android Emulators. Run iPhone, iPad, Mobile…" at bounding box center [390, 71] width 107 height 225
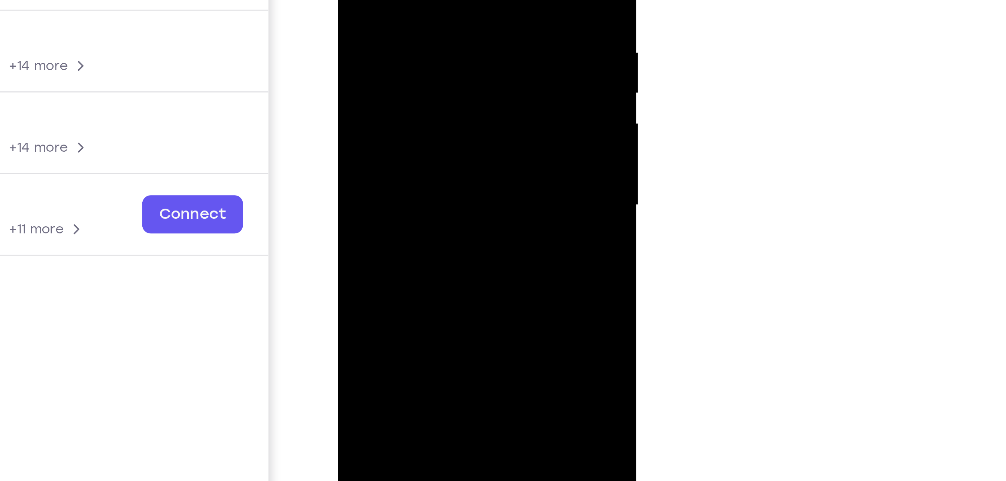
drag, startPoint x: 408, startPoint y: 71, endPoint x: 407, endPoint y: -46, distance: 117.2
click at [407, 0] on div at bounding box center [390, 4] width 94 height 210
click at [407, 58] on div at bounding box center [390, 4] width 94 height 210
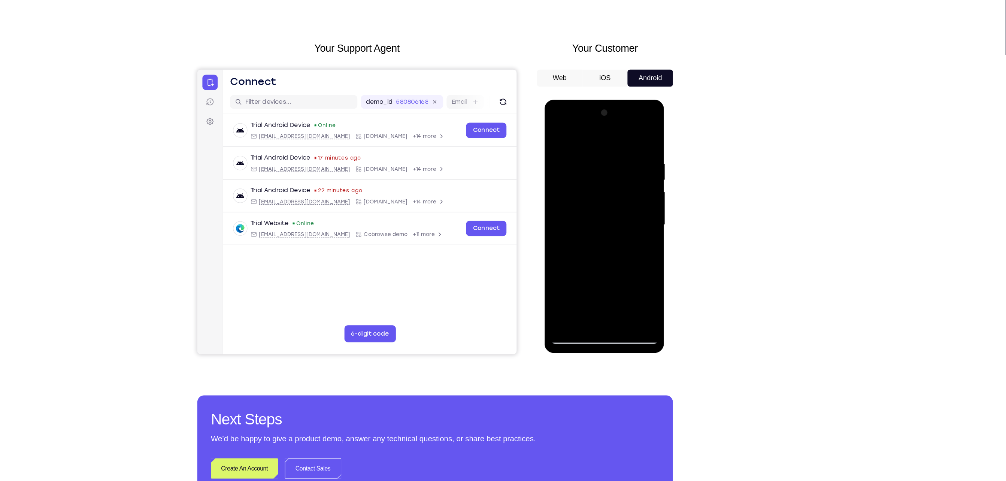
click at [641, 117] on div at bounding box center [597, 210] width 94 height 210
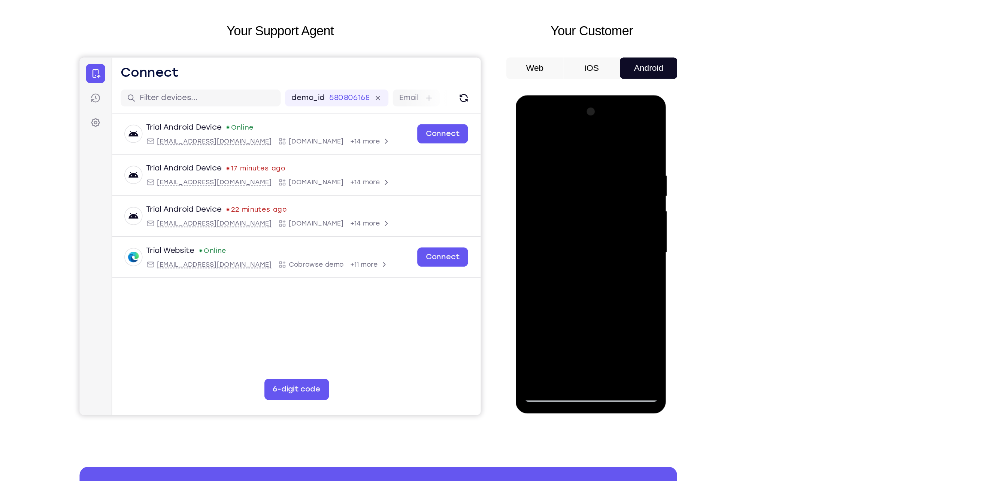
click at [607, 292] on div at bounding box center [568, 206] width 94 height 210
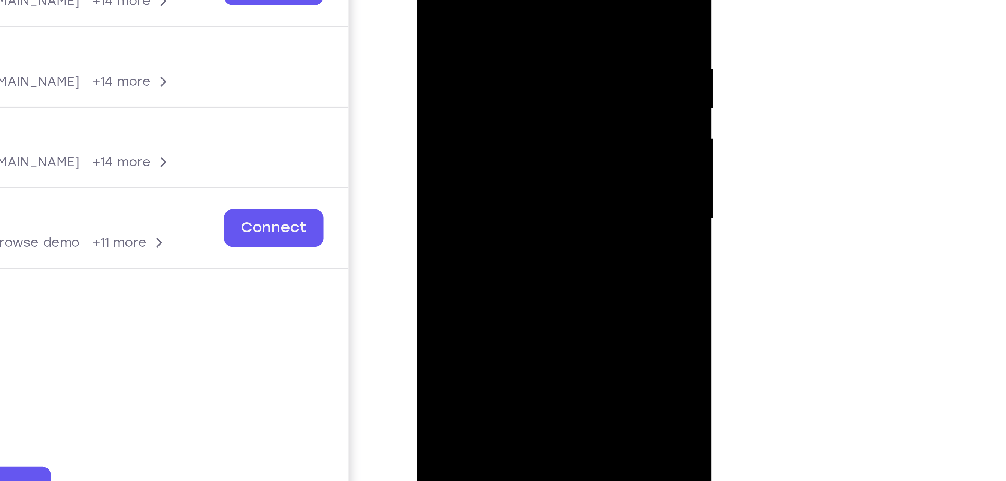
click at [460, 26] on div at bounding box center [469, 22] width 94 height 210
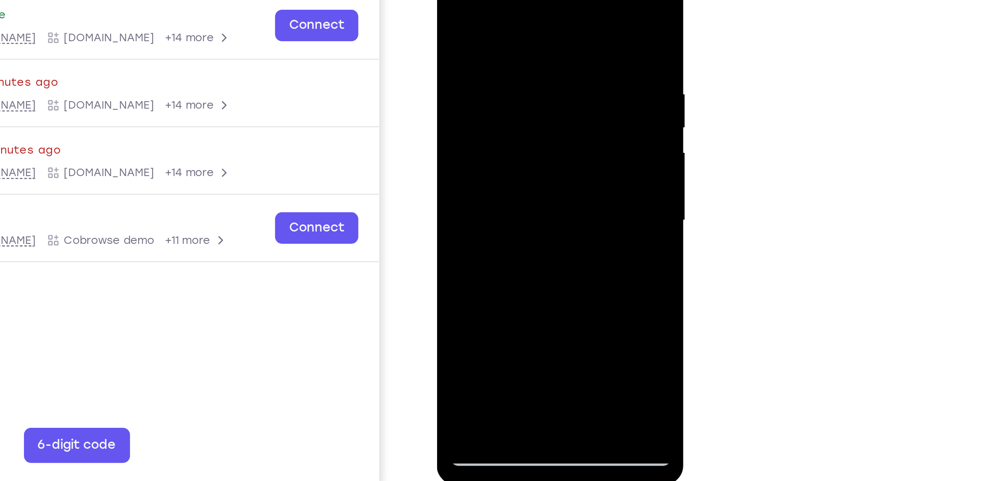
click at [530, 61] on div at bounding box center [489, 73] width 94 height 210
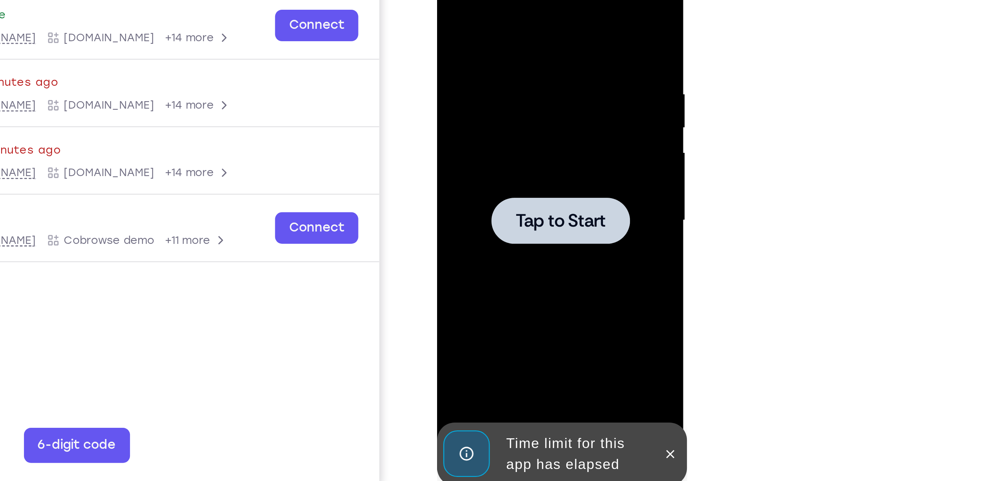
click at [451, 67] on div at bounding box center [489, 73] width 94 height 210
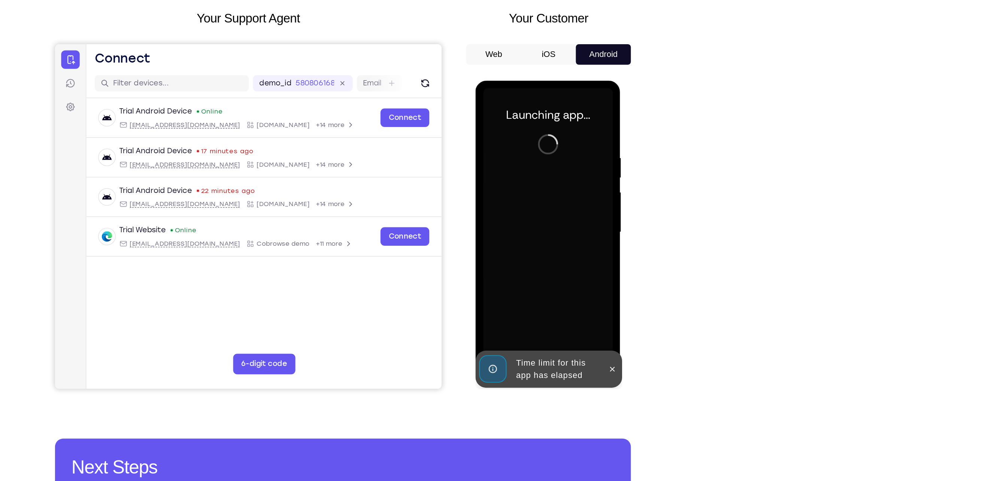
click at [0, 0] on button "iOS" at bounding box center [0, 0] width 0 height 0
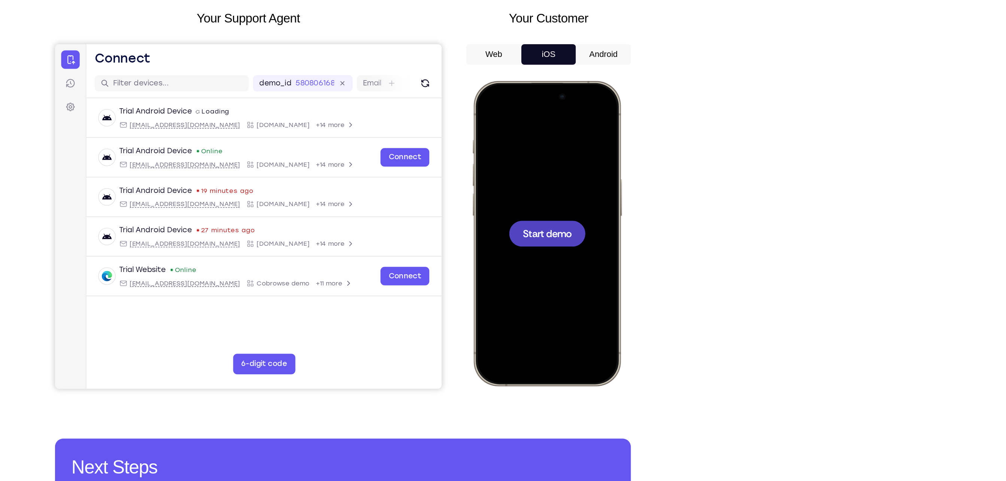
drag, startPoint x: 685, startPoint y: 104, endPoint x: 76, endPoint y: 72, distance: 610.3
click at [685, 104] on button "Android" at bounding box center [692, 104] width 40 height 15
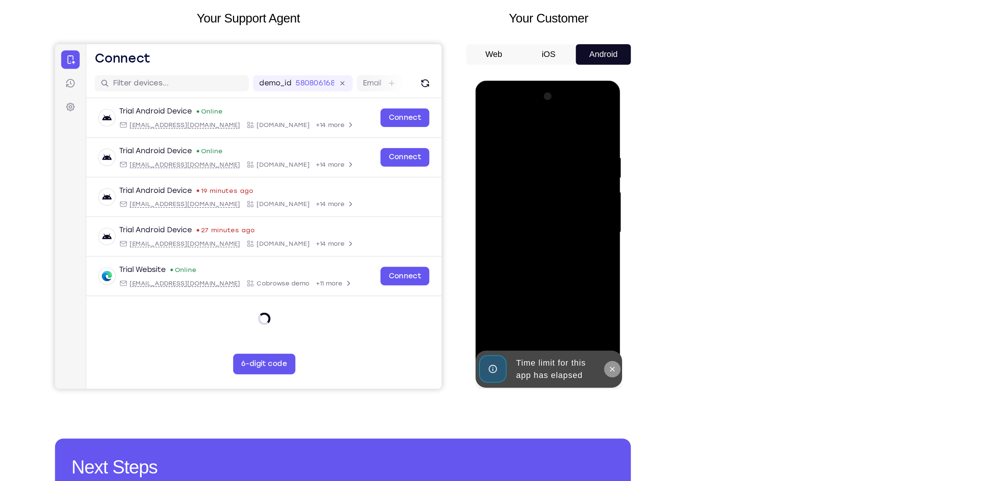
click at [573, 289] on icon at bounding box center [575, 291] width 6 height 6
click at [529, 291] on div at bounding box center [528, 191] width 94 height 210
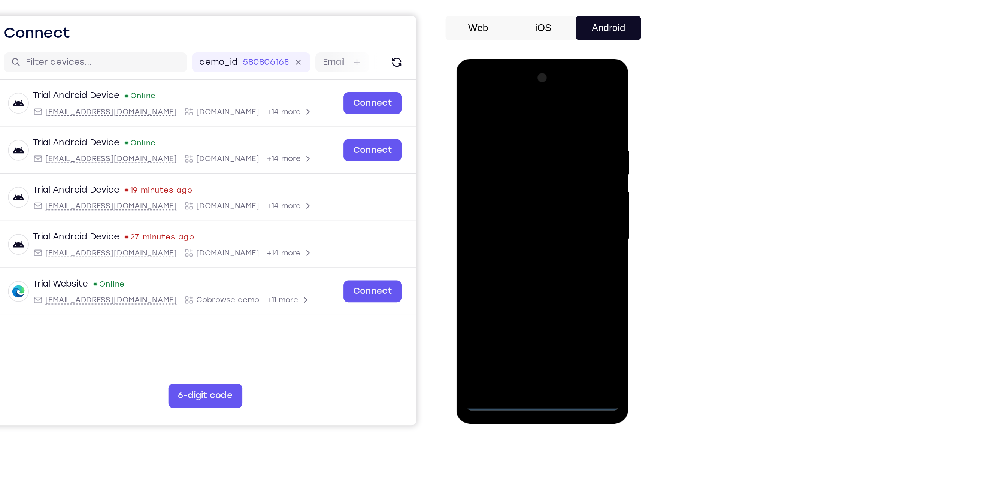
click at [499, 251] on div at bounding box center [508, 170] width 94 height 210
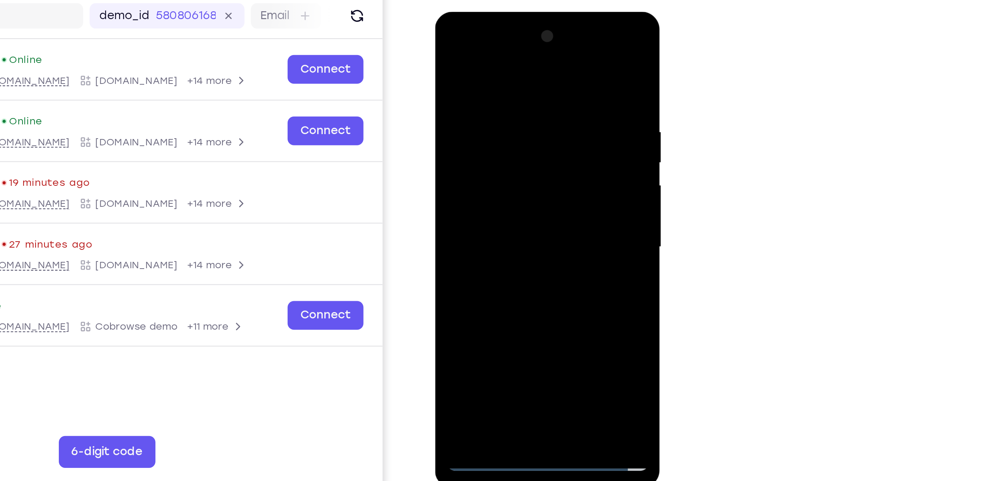
click at [521, 70] on div at bounding box center [487, 122] width 94 height 210
click at [523, 40] on div at bounding box center [487, 122] width 94 height 210
click at [487, 213] on div at bounding box center [487, 122] width 94 height 210
click at [488, 223] on div at bounding box center [487, 122] width 94 height 210
click at [523, 188] on div at bounding box center [487, 122] width 94 height 210
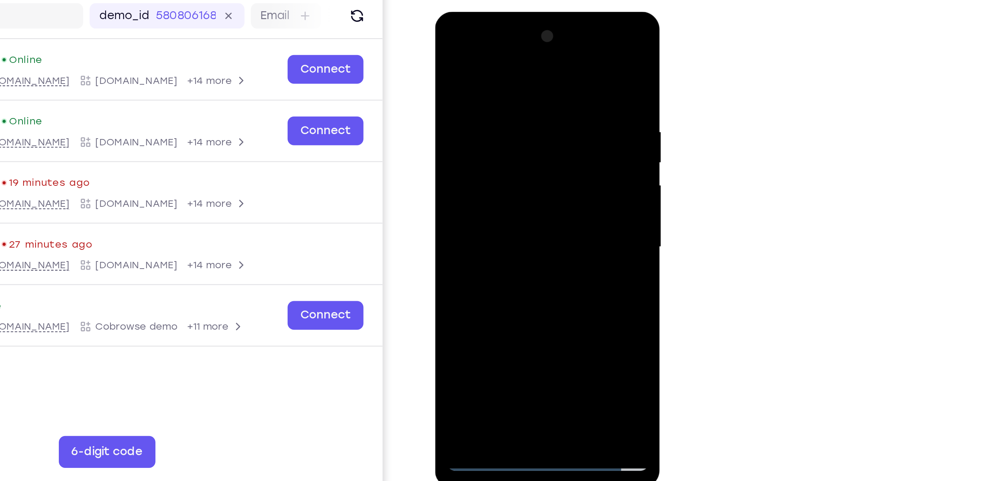
click at [465, 36] on div at bounding box center [487, 122] width 94 height 210
click at [489, 82] on div at bounding box center [487, 122] width 94 height 210
click at [478, 64] on div at bounding box center [487, 122] width 94 height 210
click at [477, 86] on div at bounding box center [487, 122] width 94 height 210
drag, startPoint x: 512, startPoint y: 122, endPoint x: 507, endPoint y: 103, distance: 19.7
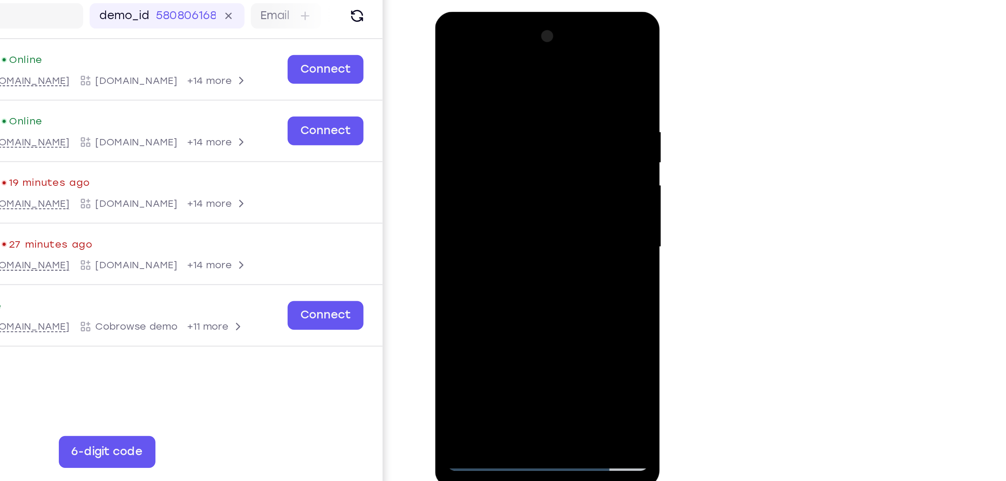
click at [507, 103] on div at bounding box center [487, 122] width 94 height 210
drag, startPoint x: 505, startPoint y: 186, endPoint x: 501, endPoint y: 93, distance: 93.0
click at [501, 93] on div at bounding box center [487, 122] width 94 height 210
click at [459, 151] on div at bounding box center [487, 122] width 94 height 210
click at [519, 60] on div at bounding box center [487, 122] width 94 height 210
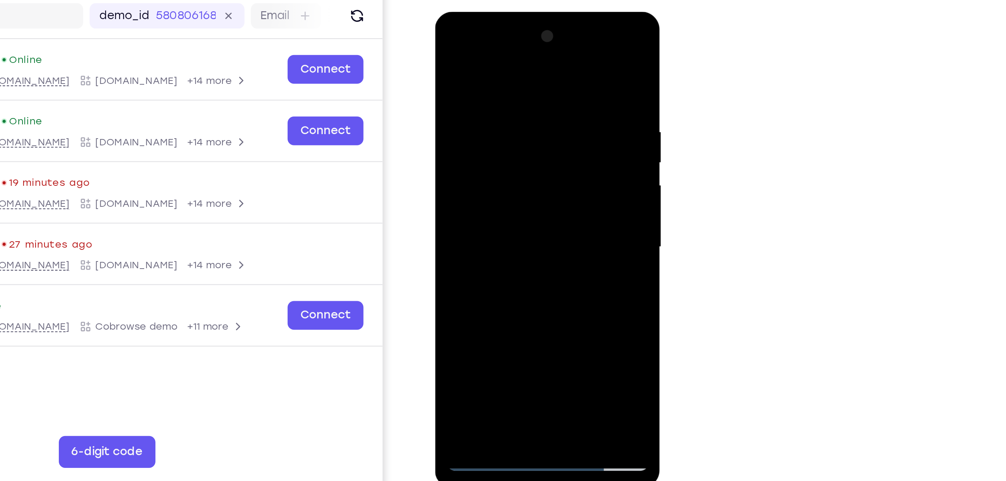
click at [507, 187] on div at bounding box center [487, 122] width 94 height 210
drag, startPoint x: 515, startPoint y: 176, endPoint x: 513, endPoint y: 139, distance: 37.5
click at [513, 139] on div at bounding box center [487, 122] width 94 height 210
click at [491, 133] on div at bounding box center [487, 122] width 94 height 210
drag, startPoint x: 517, startPoint y: 183, endPoint x: 516, endPoint y: 114, distance: 69.6
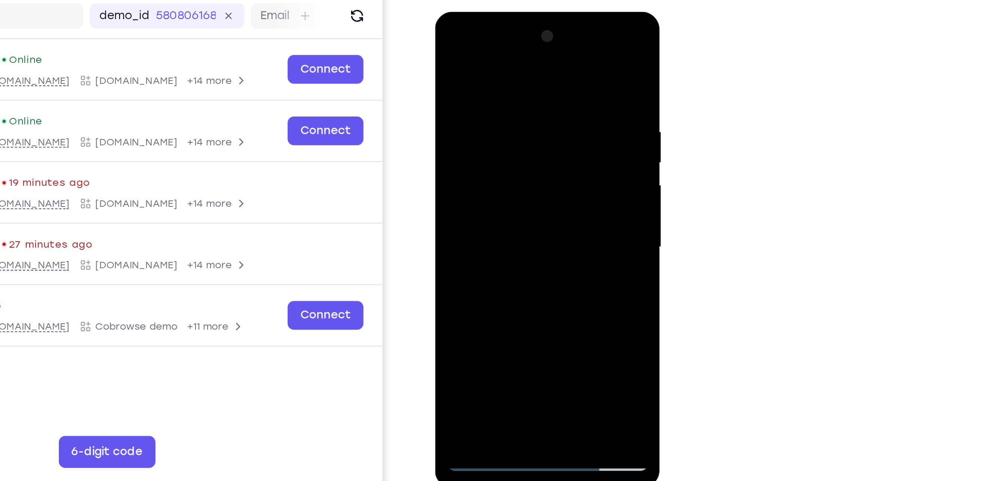
click at [516, 114] on div at bounding box center [487, 122] width 94 height 210
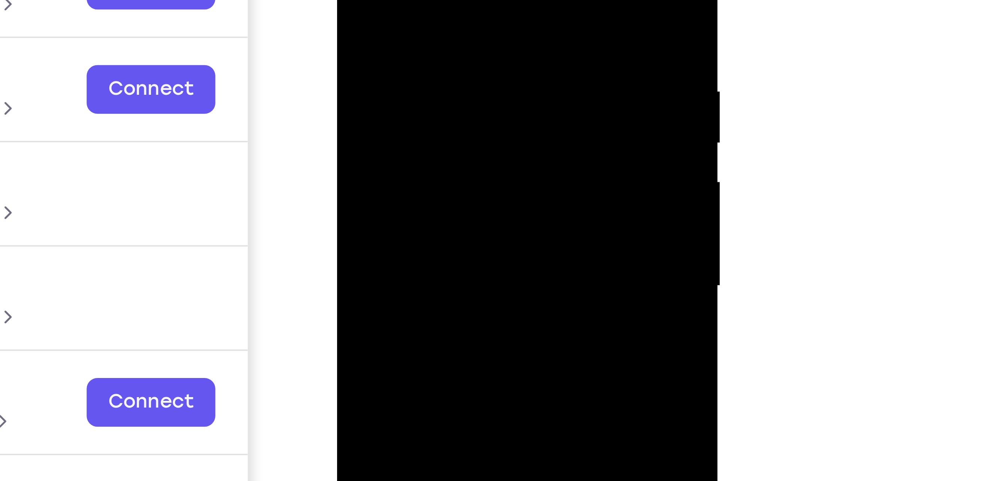
drag, startPoint x: 400, startPoint y: 0, endPoint x: 405, endPoint y: -42, distance: 41.8
drag, startPoint x: 405, startPoint y: 4, endPoint x: 414, endPoint y: -37, distance: 41.4
drag, startPoint x: 401, startPoint y: 6, endPoint x: 408, endPoint y: -23, distance: 29.7
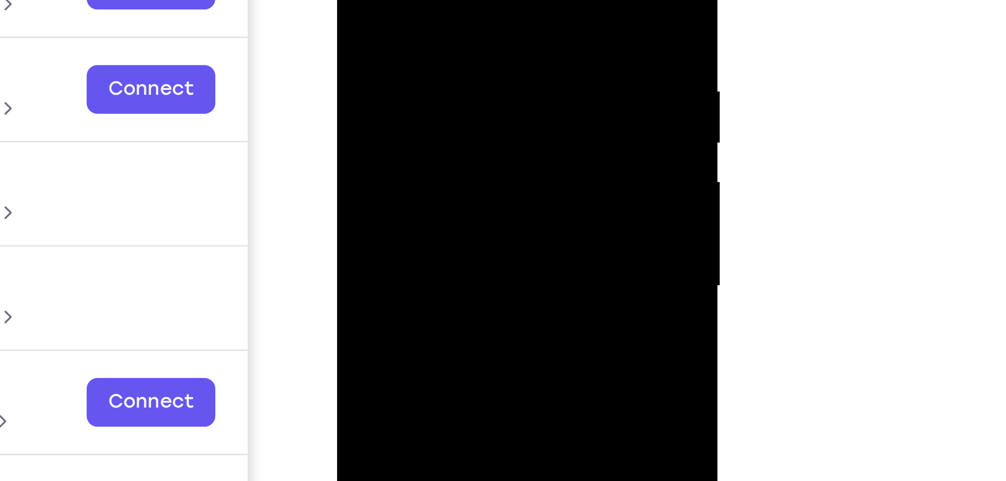
drag, startPoint x: 393, startPoint y: 6, endPoint x: 396, endPoint y: -48, distance: 53.6
drag, startPoint x: 417, startPoint y: 15, endPoint x: 416, endPoint y: -8, distance: 23.2
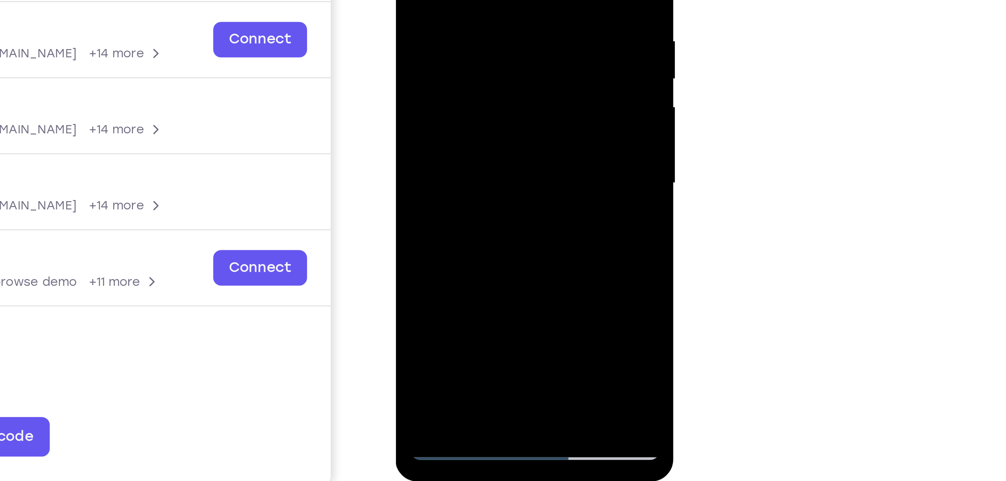
drag, startPoint x: 443, startPoint y: 84, endPoint x: 442, endPoint y: 43, distance: 41.2
click at [442, 43] on div at bounding box center [448, 3] width 94 height 210
drag, startPoint x: 430, startPoint y: 92, endPoint x: 435, endPoint y: 56, distance: 35.9
click at [435, 56] on div at bounding box center [448, 3] width 94 height 210
click at [420, 104] on div at bounding box center [448, 3] width 94 height 210
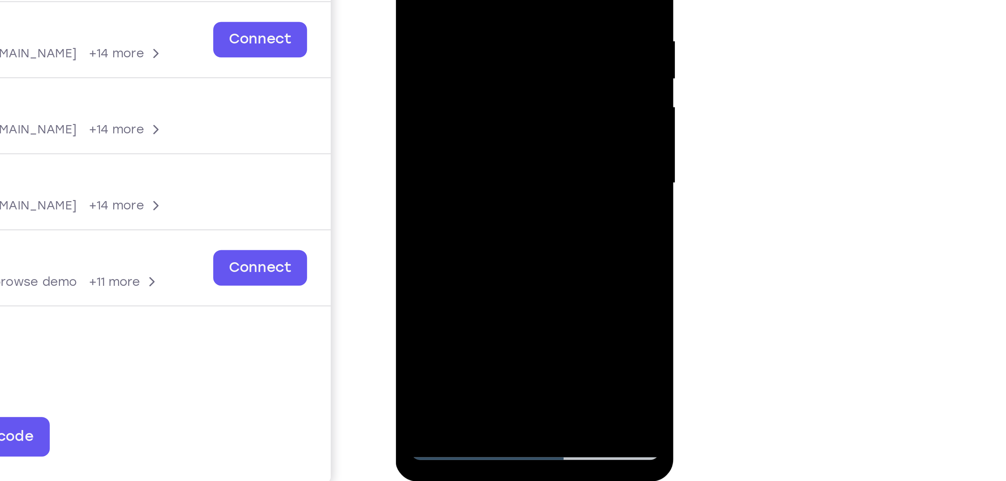
click at [481, 0] on div at bounding box center [448, 3] width 94 height 210
drag, startPoint x: 455, startPoint y: 59, endPoint x: 461, endPoint y: 5, distance: 54.6
click at [461, 5] on div at bounding box center [448, 3] width 94 height 210
drag, startPoint x: 460, startPoint y: 48, endPoint x: 463, endPoint y: 27, distance: 20.8
click at [463, 27] on div at bounding box center [448, 3] width 94 height 210
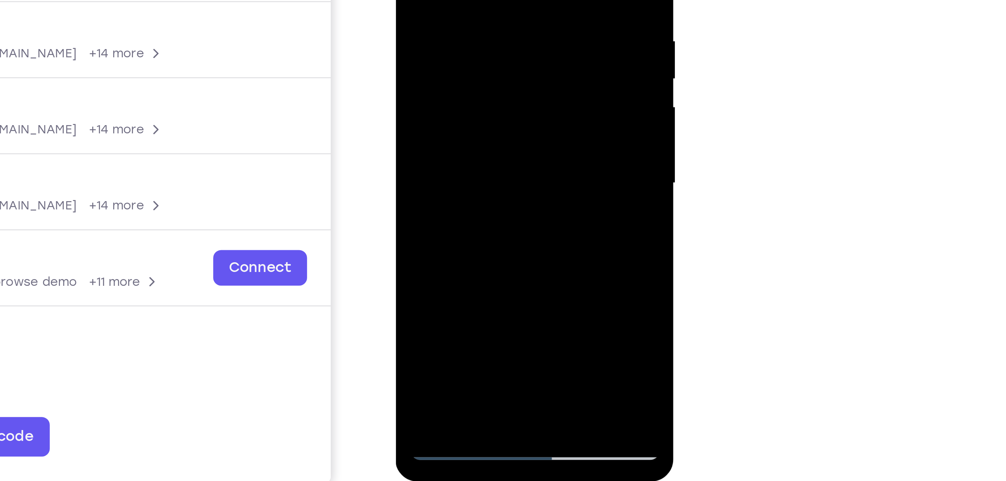
click at [432, 18] on div at bounding box center [448, 3] width 94 height 210
drag, startPoint x: 462, startPoint y: 45, endPoint x: 465, endPoint y: -14, distance: 59.2
click at [465, 0] on div at bounding box center [448, 3] width 94 height 210
click at [423, 27] on div at bounding box center [448, 3] width 94 height 210
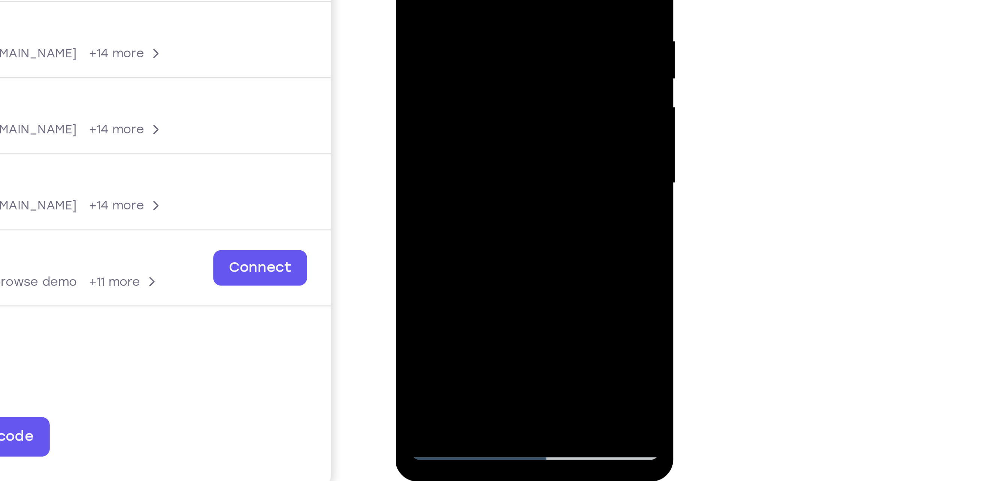
click at [423, 27] on div at bounding box center [448, 3] width 94 height 210
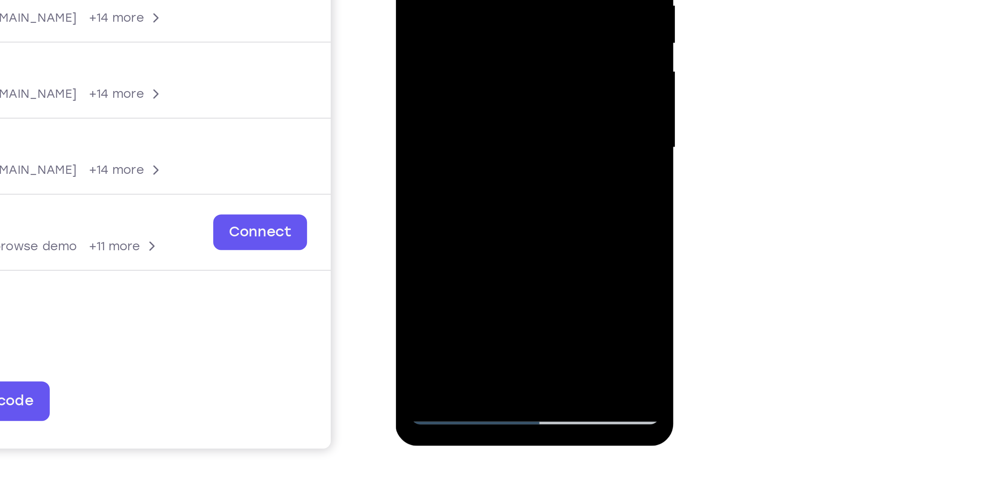
drag, startPoint x: 469, startPoint y: 33, endPoint x: 465, endPoint y: -44, distance: 76.9
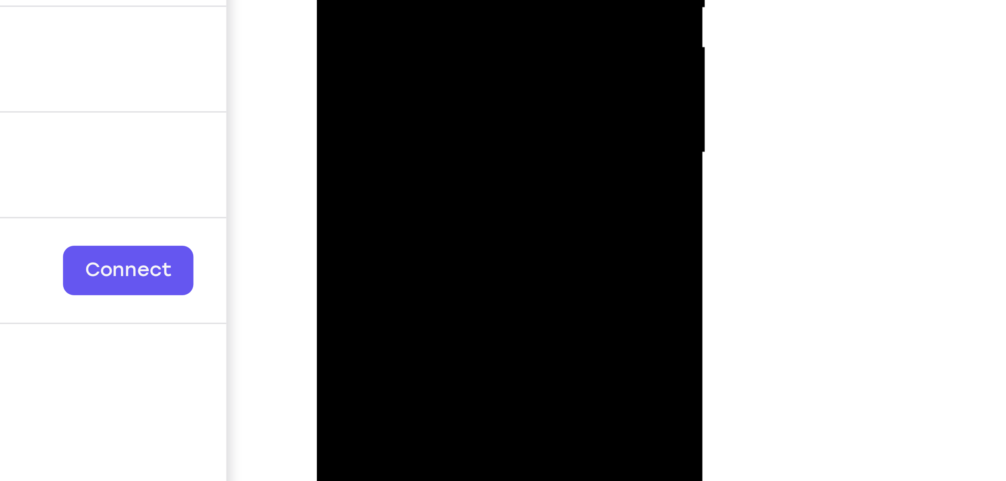
drag, startPoint x: 366, startPoint y: -102, endPoint x: 365, endPoint y: -135, distance: 32.9
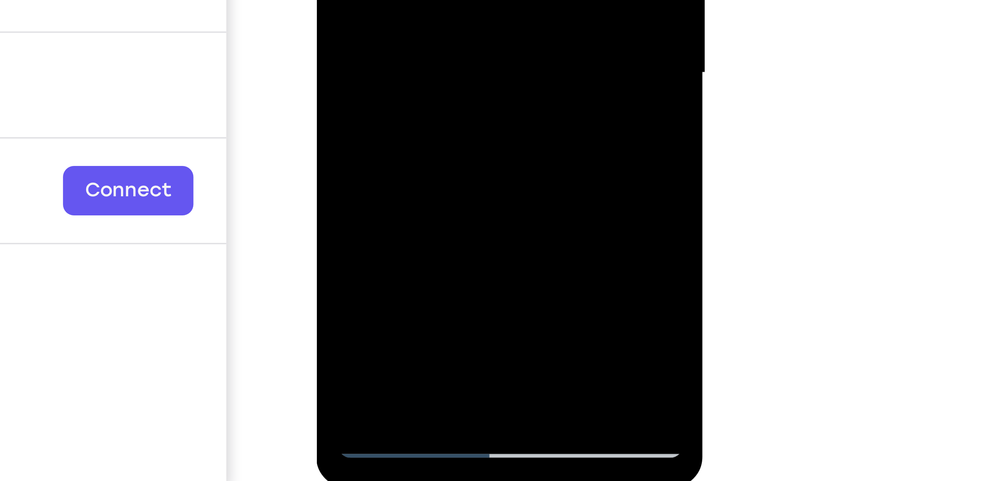
drag, startPoint x: 378, startPoint y: -136, endPoint x: 377, endPoint y: -193, distance: 57.3
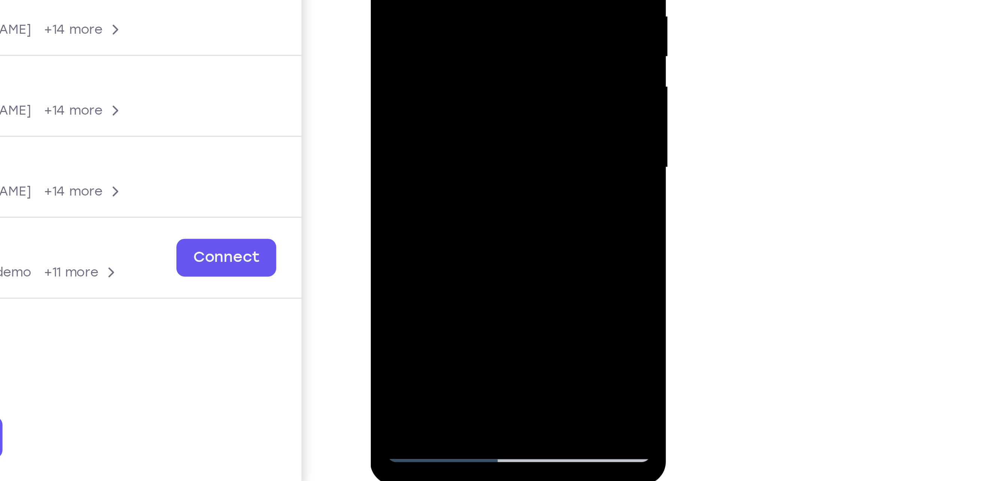
drag, startPoint x: 435, startPoint y: 15, endPoint x: 432, endPoint y: -22, distance: 36.8
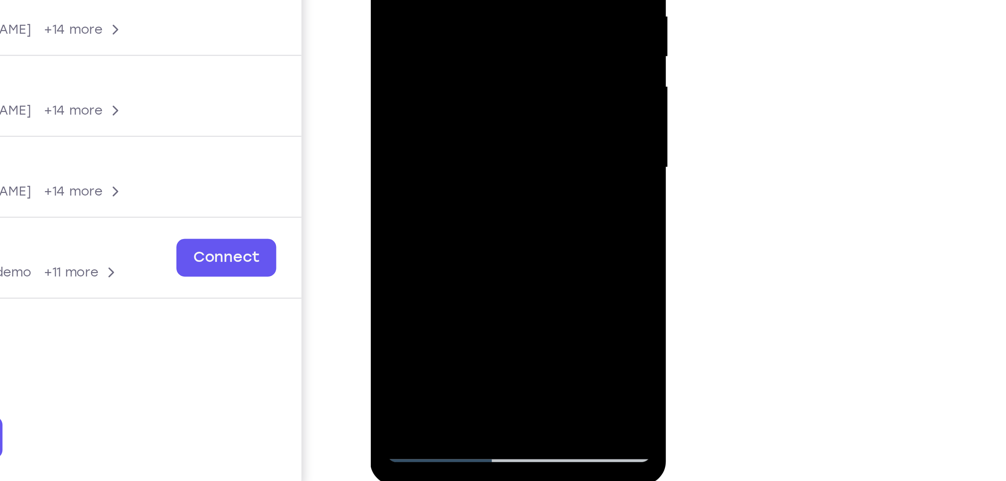
drag, startPoint x: 443, startPoint y: 43, endPoint x: 442, endPoint y: -17, distance: 60.3
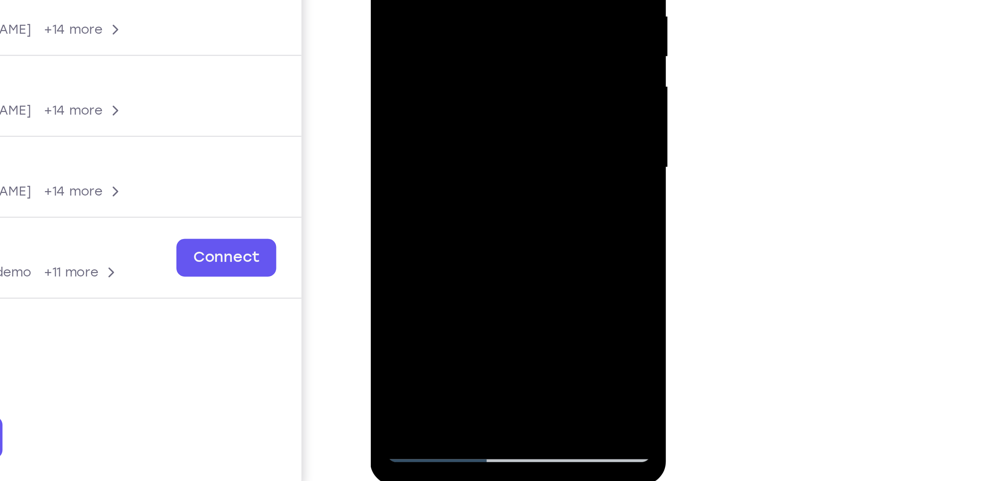
drag, startPoint x: 442, startPoint y: 48, endPoint x: 435, endPoint y: -5, distance: 54.0
drag, startPoint x: 438, startPoint y: 27, endPoint x: 434, endPoint y: 3, distance: 24.3
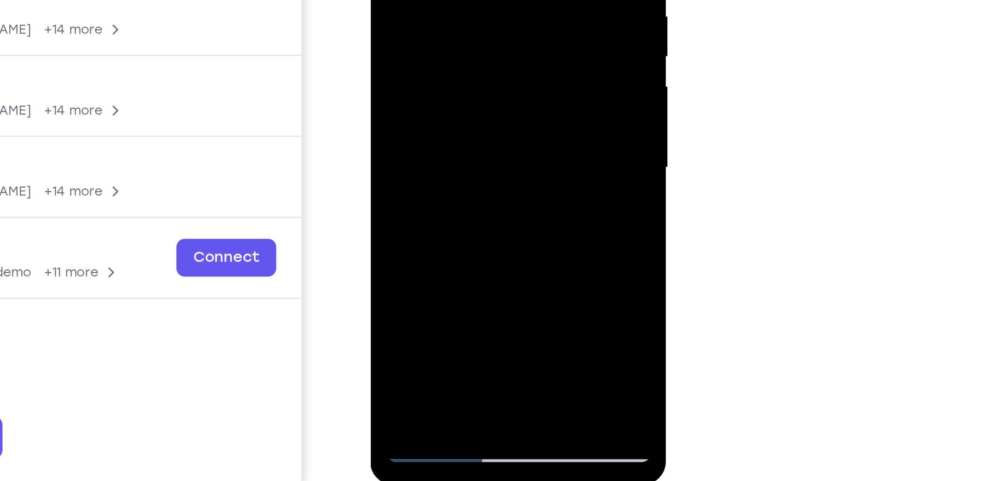
drag, startPoint x: 424, startPoint y: 40, endPoint x: 420, endPoint y: -48, distance: 88.1
drag, startPoint x: 426, startPoint y: 25, endPoint x: 428, endPoint y: -41, distance: 66.7
drag, startPoint x: 435, startPoint y: 24, endPoint x: 434, endPoint y: -40, distance: 64.0
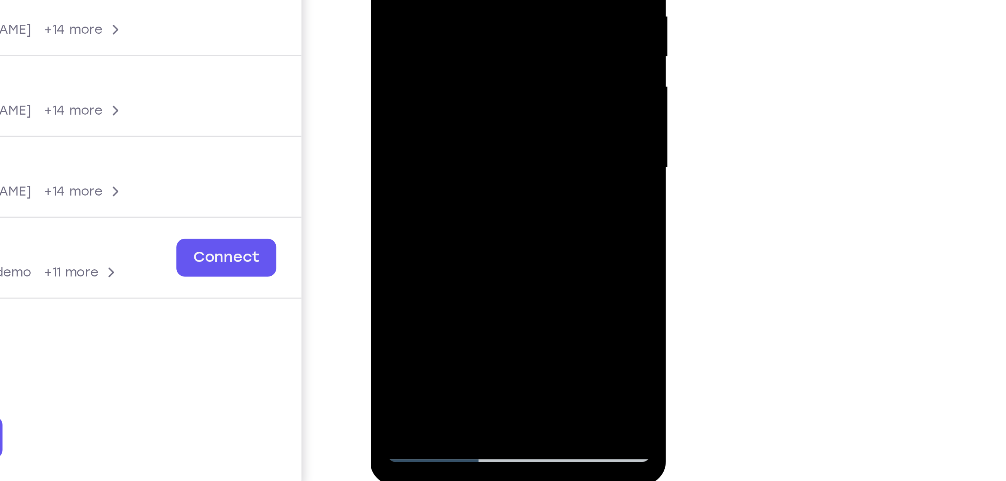
drag, startPoint x: 433, startPoint y: 2, endPoint x: 432, endPoint y: -56, distance: 58.0
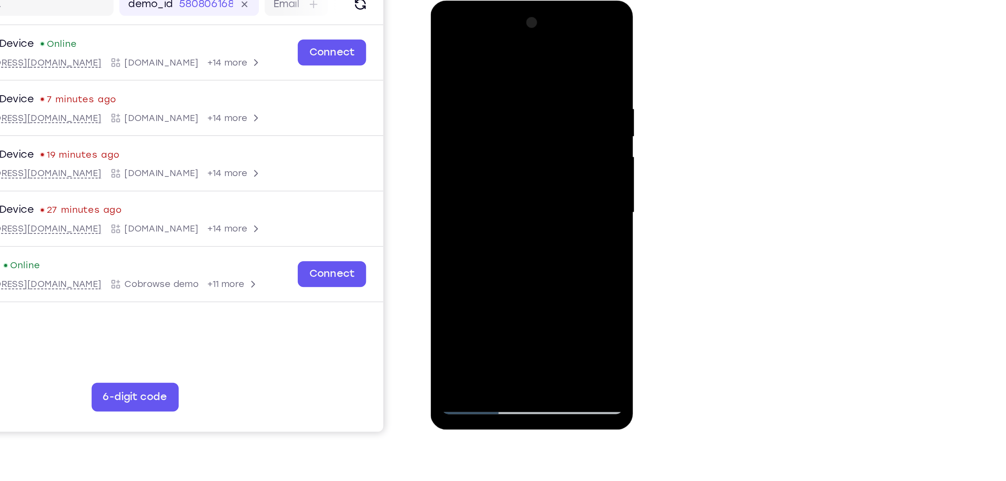
click at [487, 25] on div at bounding box center [483, 111] width 94 height 210
click at [460, 46] on div at bounding box center [483, 111] width 94 height 210
drag, startPoint x: 489, startPoint y: 174, endPoint x: 483, endPoint y: 51, distance: 123.3
click at [483, 51] on div at bounding box center [483, 111] width 94 height 210
click at [476, 82] on div at bounding box center [483, 111] width 94 height 210
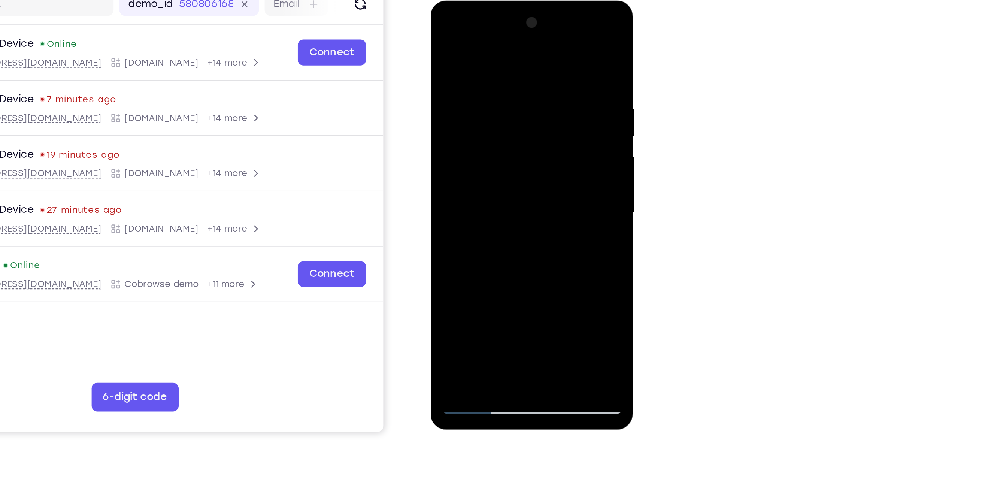
click at [444, 89] on div at bounding box center [483, 111] width 94 height 210
click at [448, 86] on div at bounding box center [483, 111] width 94 height 210
click at [458, 49] on div at bounding box center [483, 111] width 94 height 210
click at [502, 132] on div at bounding box center [483, 111] width 94 height 210
click at [487, 54] on div at bounding box center [483, 111] width 94 height 210
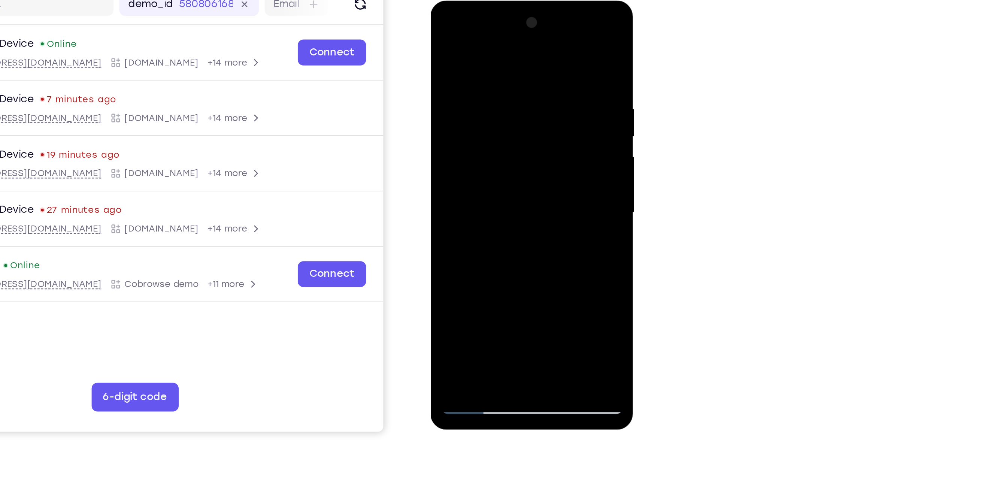
drag, startPoint x: 512, startPoint y: 139, endPoint x: 510, endPoint y: 47, distance: 92.1
click at [510, 47] on div at bounding box center [483, 111] width 94 height 210
drag, startPoint x: 500, startPoint y: 107, endPoint x: 528, endPoint y: 49, distance: 64.5
click at [528, 49] on div at bounding box center [483, 111] width 94 height 210
drag, startPoint x: 502, startPoint y: 144, endPoint x: 502, endPoint y: 106, distance: 37.8
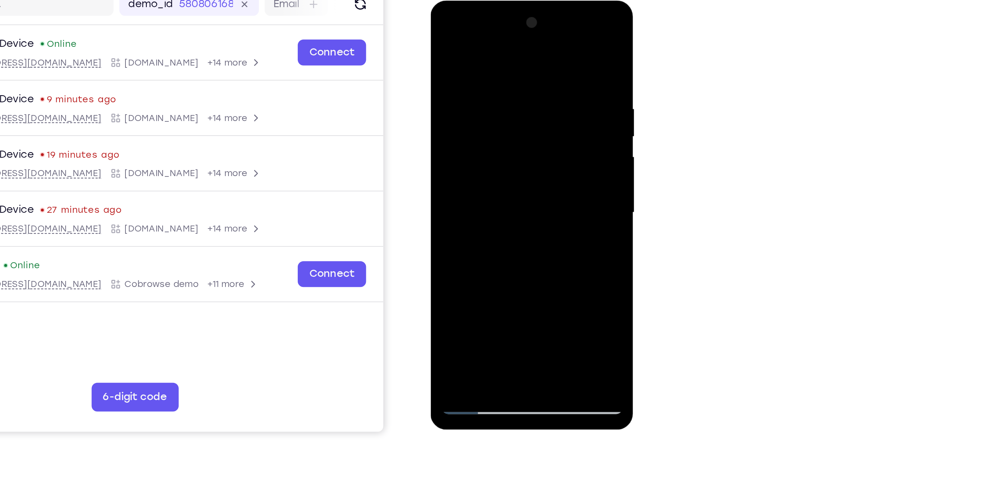
click at [502, 106] on div at bounding box center [483, 111] width 94 height 210
drag, startPoint x: 496, startPoint y: 160, endPoint x: 500, endPoint y: 87, distance: 72.7
click at [500, 87] on div at bounding box center [483, 111] width 94 height 210
drag, startPoint x: 491, startPoint y: 169, endPoint x: 497, endPoint y: 112, distance: 58.0
click at [497, 112] on div at bounding box center [483, 111] width 94 height 210
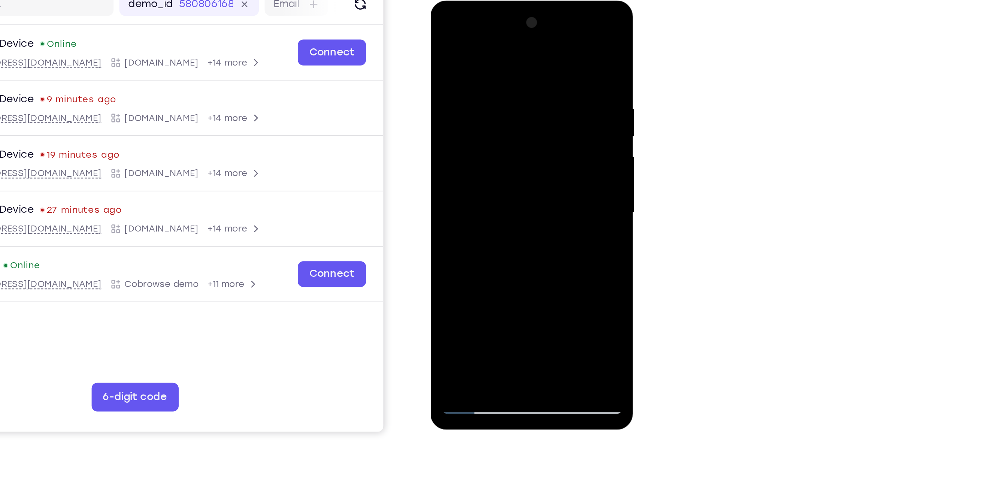
drag, startPoint x: 502, startPoint y: 163, endPoint x: 505, endPoint y: 126, distance: 37.3
click at [505, 126] on div at bounding box center [483, 111] width 94 height 210
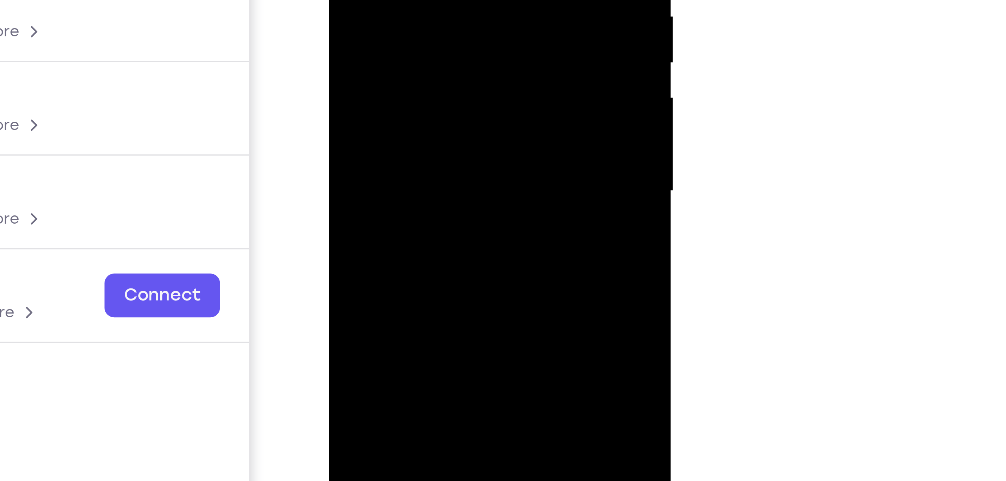
drag, startPoint x: 405, startPoint y: -33, endPoint x: 407, endPoint y: -49, distance: 15.8
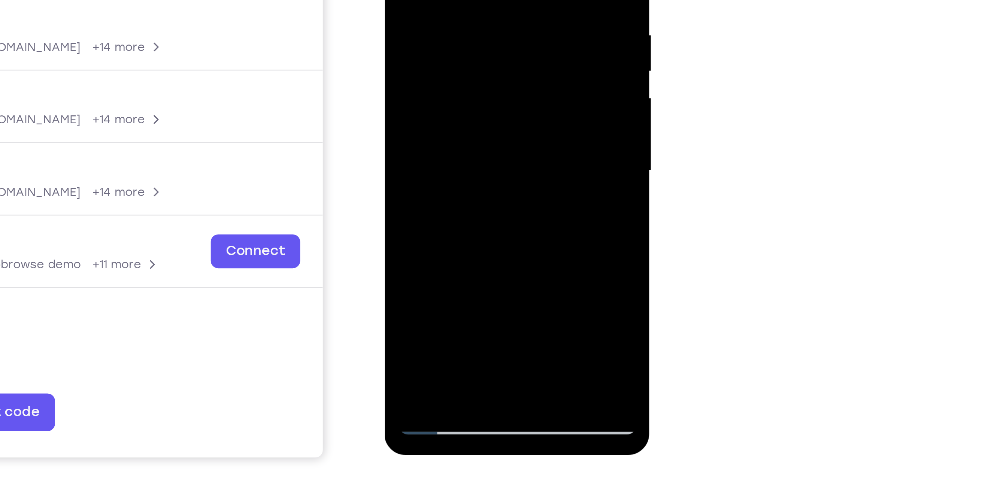
click at [456, 4] on div at bounding box center [437, 4] width 94 height 210
click at [477, 22] on div at bounding box center [437, 4] width 94 height 210
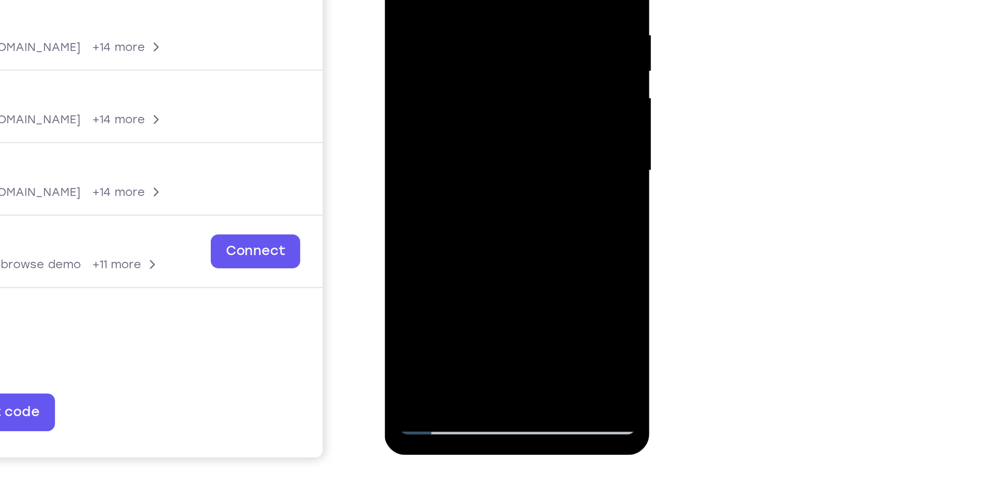
click at [477, 22] on div at bounding box center [437, 4] width 94 height 210
click at [399, 24] on div at bounding box center [437, 4] width 94 height 210
click at [475, 24] on div at bounding box center [437, 4] width 94 height 210
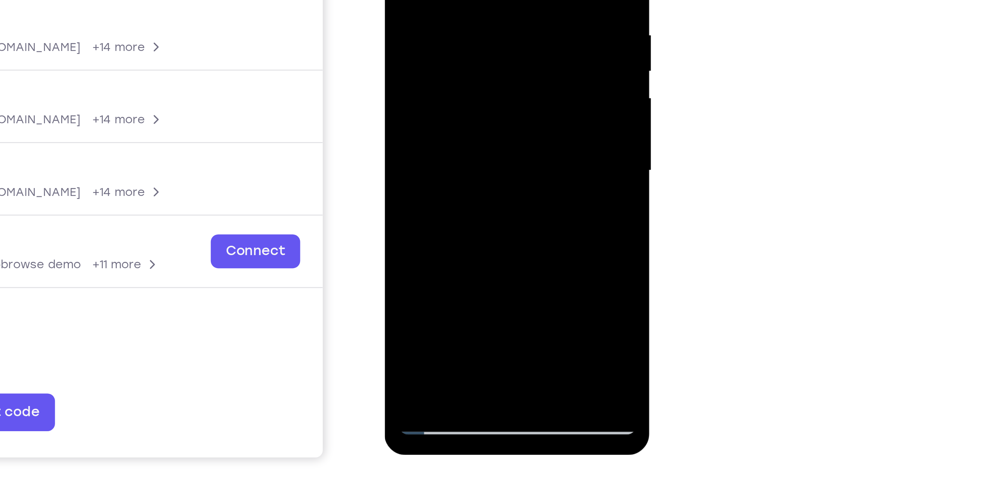
click at [475, 24] on div at bounding box center [437, 4] width 94 height 210
click at [398, 24] on div at bounding box center [437, 4] width 94 height 210
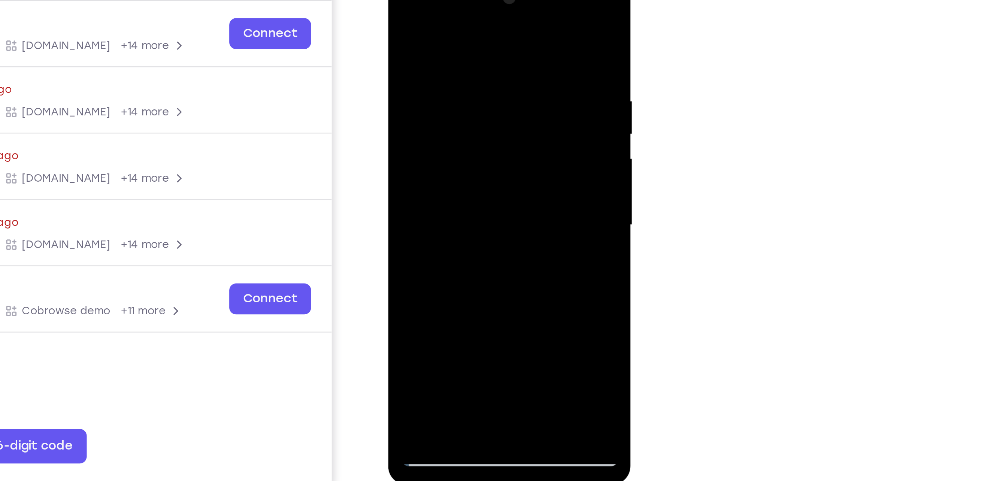
click at [451, 102] on div at bounding box center [440, 83] width 94 height 210
drag, startPoint x: 451, startPoint y: 125, endPoint x: 444, endPoint y: 73, distance: 52.9
click at [444, 73] on div at bounding box center [440, 83] width 94 height 210
click at [401, 8] on div at bounding box center [440, 83] width 94 height 210
drag, startPoint x: 458, startPoint y: 102, endPoint x: 455, endPoint y: 29, distance: 73.4
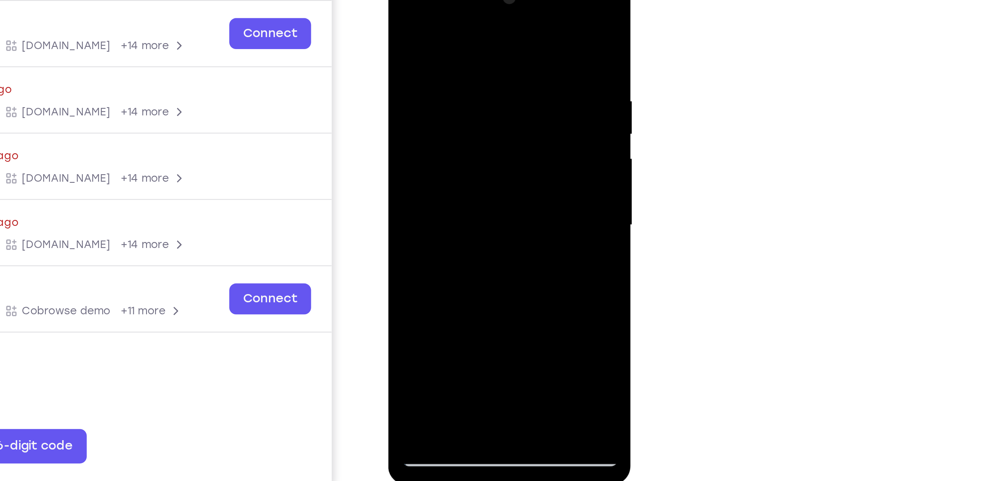
click at [455, 29] on div at bounding box center [440, 83] width 94 height 210
